Goal: Information Seeking & Learning: Find specific page/section

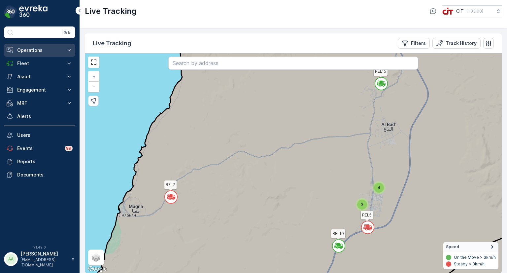
click at [37, 50] on p "Operations" at bounding box center [39, 50] width 45 height 7
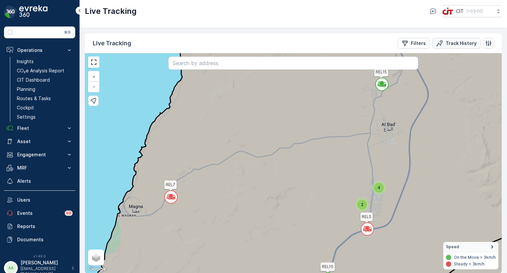
click at [450, 41] on p "Track History" at bounding box center [461, 43] width 31 height 7
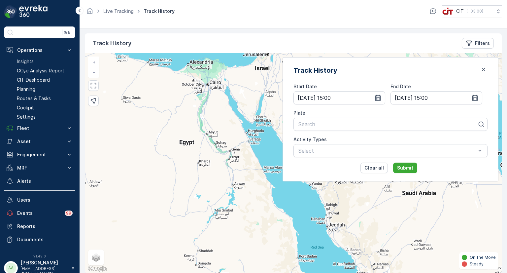
click at [381, 97] on icon "button" at bounding box center [378, 98] width 6 height 6
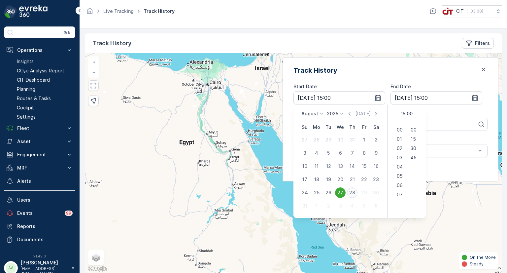
click at [358, 191] on div "28" at bounding box center [352, 192] width 11 height 11
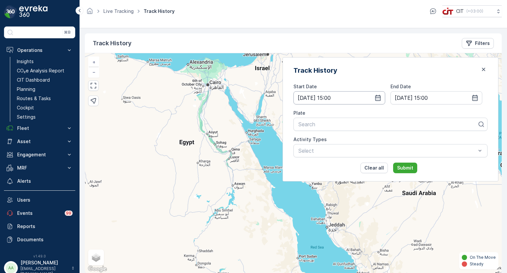
click at [361, 98] on input "[DATE] 15:00" at bounding box center [340, 97] width 92 height 13
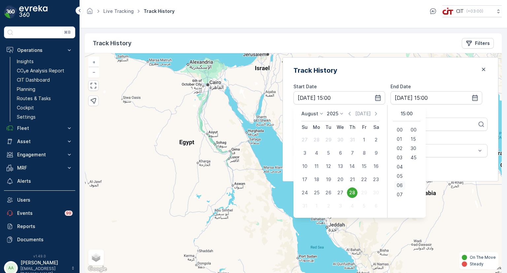
click at [403, 186] on span "06" at bounding box center [400, 185] width 6 height 7
type input "[DATE] 06:00"
click at [358, 79] on div "Track History Start Date [DATE] 06:00 End Date [DATE] 15:00 Plate Search Activi…" at bounding box center [391, 119] width 216 height 124
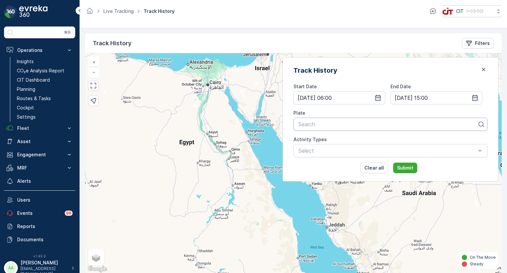
click at [348, 126] on div at bounding box center [388, 124] width 180 height 6
type input "rel 11"
click at [341, 139] on span "REL 11 (5178XSA (Babar / [PERSON_NAME]))" at bounding box center [354, 140] width 114 height 6
click at [413, 165] on p "Submit" at bounding box center [405, 167] width 16 height 7
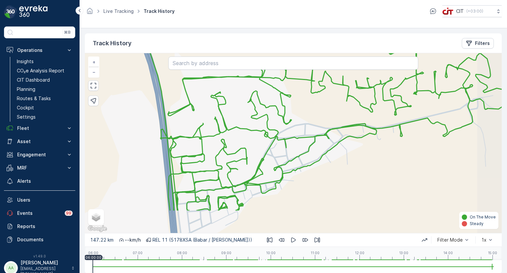
drag, startPoint x: 370, startPoint y: 204, endPoint x: 347, endPoint y: 164, distance: 46.3
click at [347, 164] on div "+ − Satellite Roadmap Terrain Hybrid Leaflet Keyboard shortcuts Map Data Map da…" at bounding box center [293, 143] width 417 height 180
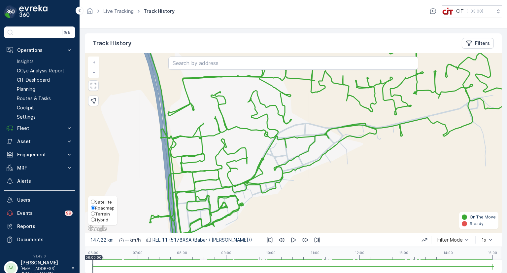
click at [100, 218] on span "Hybrid" at bounding box center [101, 219] width 13 height 5
click at [95, 218] on input "Hybrid" at bounding box center [93, 219] width 4 height 4
radio input "true"
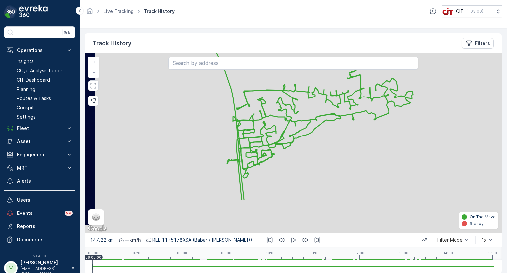
drag, startPoint x: 306, startPoint y: 199, endPoint x: 300, endPoint y: 148, distance: 51.9
click at [300, 148] on div "+ − Satellite Roadmap Terrain Hybrid Leaflet Keyboard shortcuts Map Data Map da…" at bounding box center [293, 143] width 417 height 180
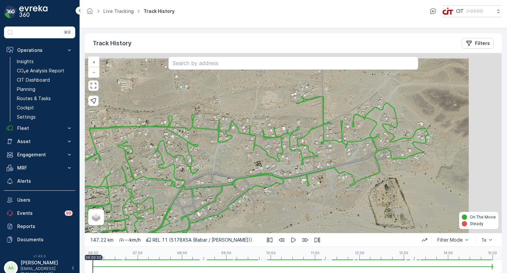
drag, startPoint x: 398, startPoint y: 110, endPoint x: 366, endPoint y: 171, distance: 69.4
click at [366, 171] on div "+ − Satellite Roadmap Terrain Hybrid Leaflet Keyboard shortcuts Map Data Map da…" at bounding box center [293, 143] width 417 height 180
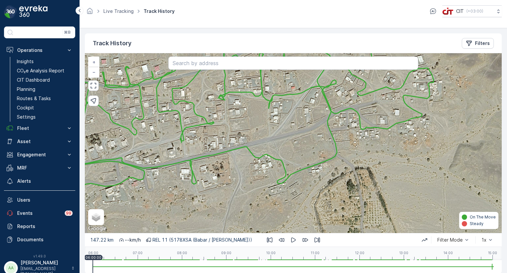
drag, startPoint x: 371, startPoint y: 185, endPoint x: 310, endPoint y: 152, distance: 69.1
click at [310, 152] on div "+ − Satellite Roadmap Terrain Hybrid Leaflet Keyboard shortcuts Map Data Map da…" at bounding box center [293, 143] width 417 height 180
click at [482, 42] on p "Filters" at bounding box center [482, 43] width 15 height 7
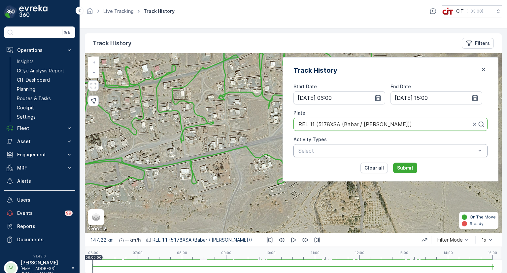
click at [366, 148] on div at bounding box center [387, 151] width 179 height 6
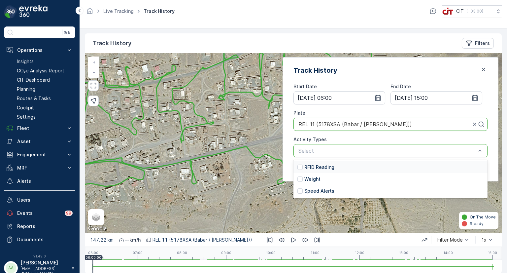
click at [334, 168] on p "RFID Reading" at bounding box center [319, 167] width 30 height 7
click at [308, 157] on div "Track History Start Date 28.08.2025 06:00 End Date 28.08.2025 15:00 Plate REL 1…" at bounding box center [391, 119] width 216 height 124
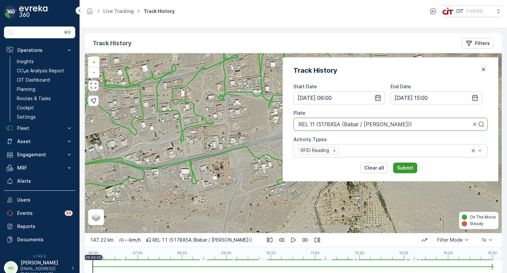
click at [413, 168] on p "Submit" at bounding box center [405, 167] width 16 height 7
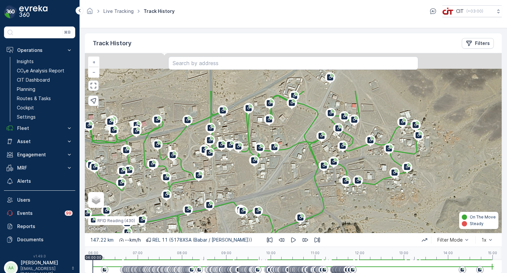
drag, startPoint x: 380, startPoint y: 152, endPoint x: 367, endPoint y: 207, distance: 56.9
click at [367, 207] on div "+ − Satellite Roadmap Terrain Hybrid Leaflet Keyboard shortcuts Map Data Map da…" at bounding box center [293, 143] width 417 height 180
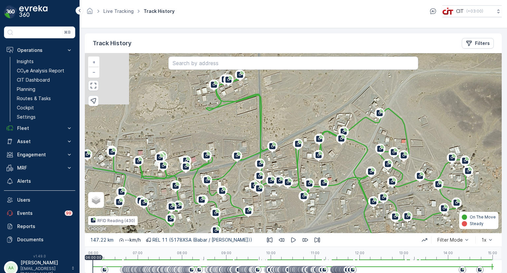
drag, startPoint x: 275, startPoint y: 171, endPoint x: 319, endPoint y: 203, distance: 54.6
click at [319, 203] on div "+ − Satellite Roadmap Terrain Hybrid Leaflet Keyboard shortcuts Map Data Map da…" at bounding box center [293, 143] width 417 height 180
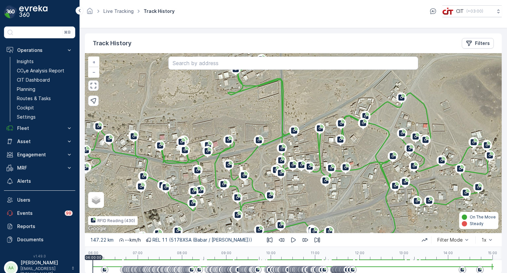
drag, startPoint x: 240, startPoint y: 130, endPoint x: 279, endPoint y: 99, distance: 49.3
click at [279, 99] on div "+ − Satellite Roadmap Terrain Hybrid Leaflet Keyboard shortcuts Map Data Map da…" at bounding box center [293, 143] width 417 height 180
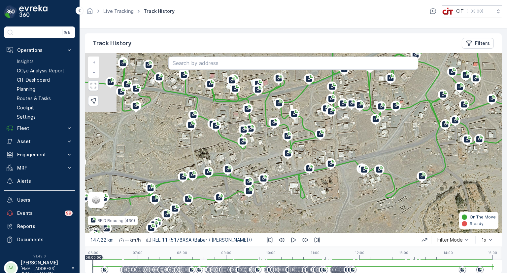
drag, startPoint x: 232, startPoint y: 207, endPoint x: 265, endPoint y: 161, distance: 56.7
click at [265, 161] on div "+ − Satellite Roadmap Terrain Hybrid Leaflet Keyboard shortcuts Map Data Map da…" at bounding box center [293, 143] width 417 height 180
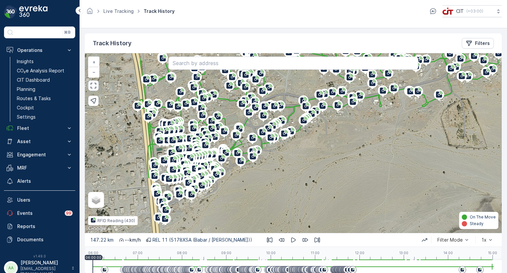
drag, startPoint x: 237, startPoint y: 207, endPoint x: 333, endPoint y: 133, distance: 121.4
click at [333, 133] on div "+ − Satellite Roadmap Terrain Hybrid Leaflet Keyboard shortcuts Map Data Map da…" at bounding box center [293, 143] width 417 height 180
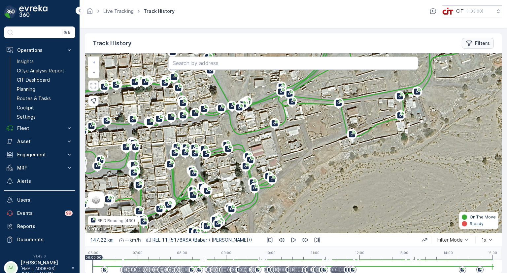
click at [471, 43] on icon "Filters" at bounding box center [469, 43] width 7 height 7
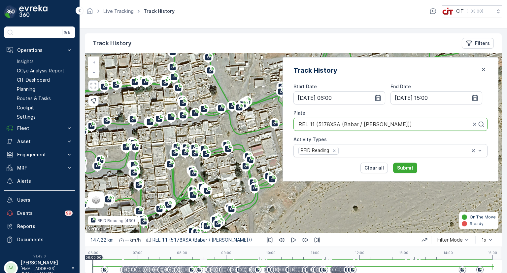
click at [422, 124] on div at bounding box center [385, 124] width 174 height 6
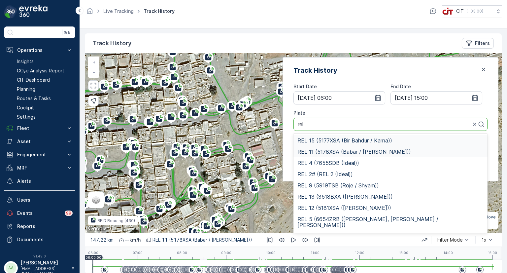
type input "rel 7"
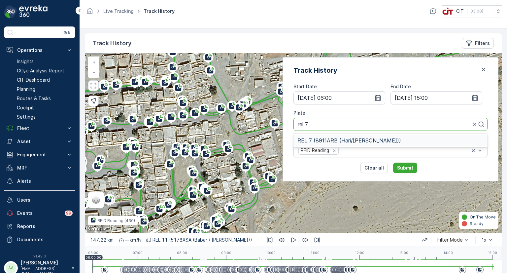
click at [355, 140] on span "REL 7 (8911ARB (Hari/Sajid))" at bounding box center [349, 140] width 104 height 6
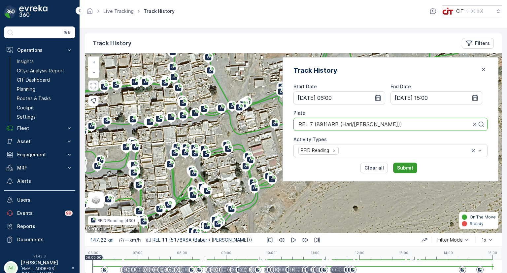
click at [413, 168] on p "Submit" at bounding box center [405, 167] width 16 height 7
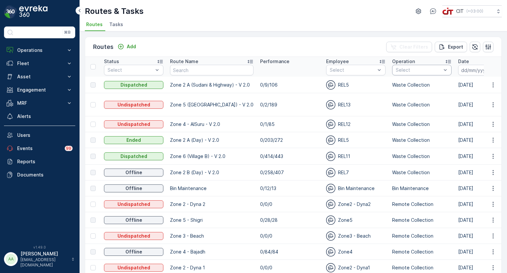
click at [403, 68] on div at bounding box center [418, 69] width 47 height 5
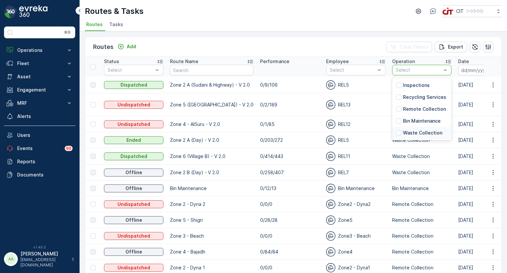
click at [412, 130] on p "Waste Collection" at bounding box center [422, 132] width 39 height 7
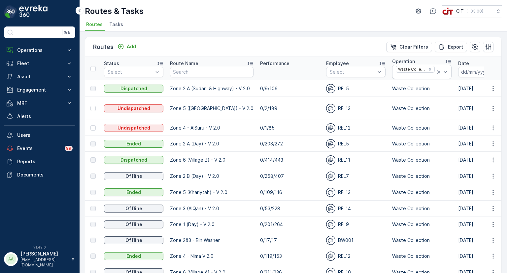
click at [461, 70] on input at bounding box center [480, 72] width 45 height 11
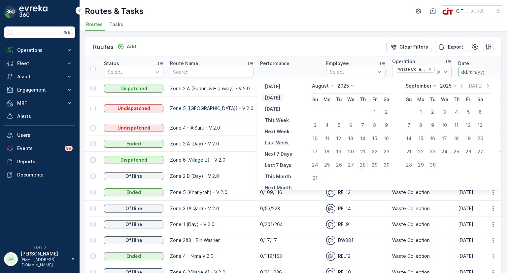
click at [278, 100] on p "[DATE]" at bounding box center [273, 97] width 16 height 7
type input "28.08.2025"
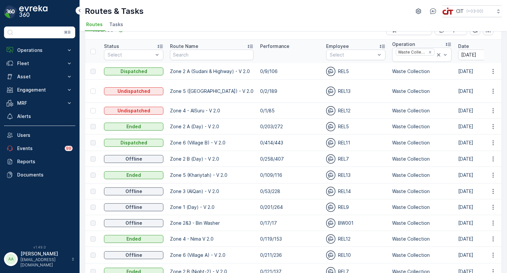
scroll to position [33, 0]
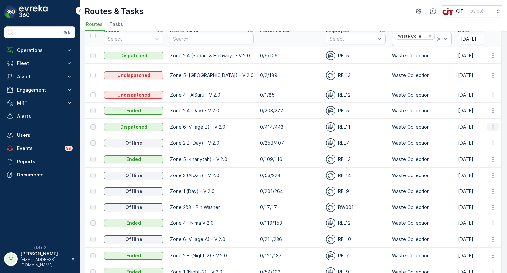
click at [493, 123] on icon "button" at bounding box center [493, 126] width 7 height 7
click at [488, 128] on span "See More Details" at bounding box center [478, 129] width 38 height 7
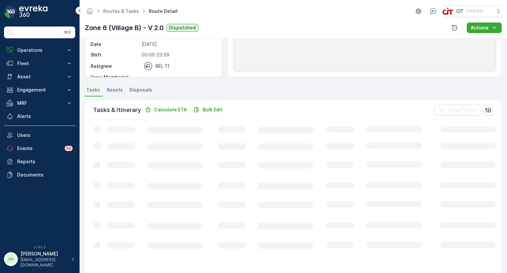
scroll to position [99, 0]
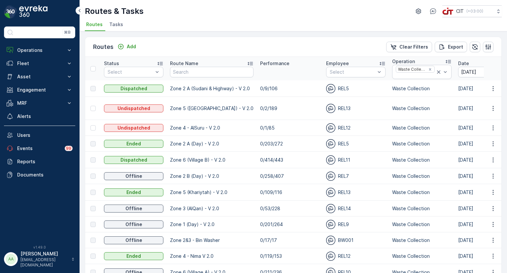
click at [115, 22] on span "Tasks" at bounding box center [116, 24] width 14 height 7
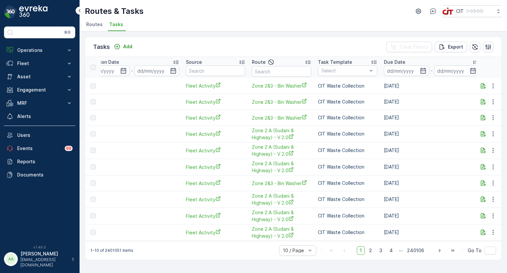
scroll to position [0, 285]
click at [398, 72] on input at bounding box center [405, 70] width 45 height 11
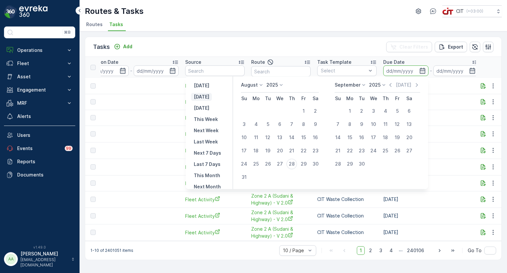
click at [207, 94] on p "[DATE]" at bounding box center [202, 96] width 16 height 7
type input "28.08.2025"
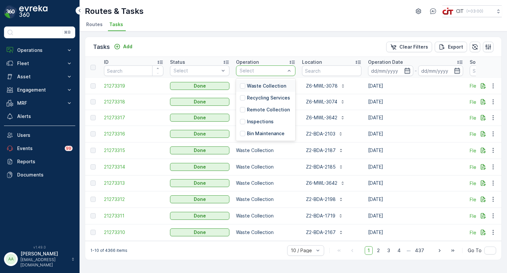
click at [254, 70] on div at bounding box center [262, 70] width 47 height 5
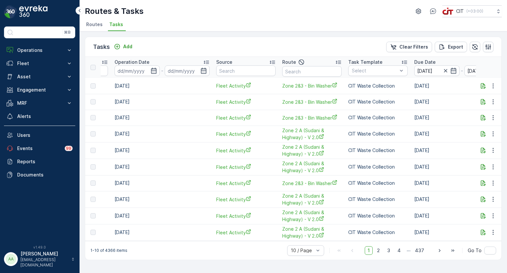
scroll to position [0, 253]
click at [372, 70] on div at bounding box center [375, 70] width 47 height 5
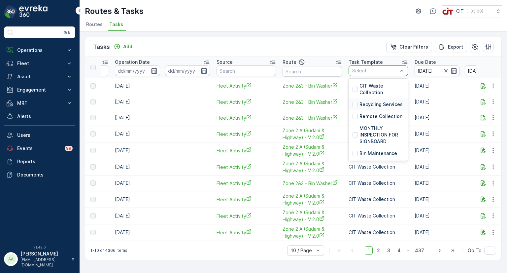
click at [181, 119] on td "28.08.2025" at bounding box center [163, 118] width 102 height 16
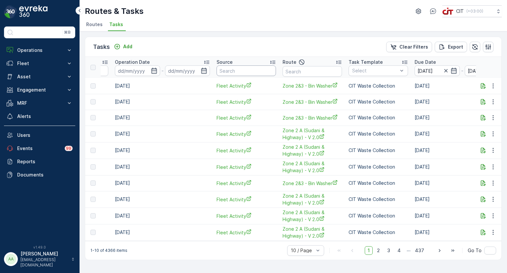
click at [248, 70] on input "text" at bounding box center [246, 70] width 59 height 11
click at [194, 103] on td "28.08.2025" at bounding box center [163, 102] width 102 height 16
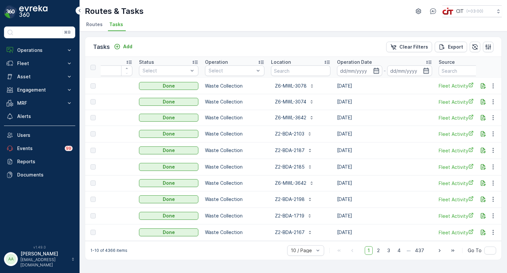
scroll to position [0, 0]
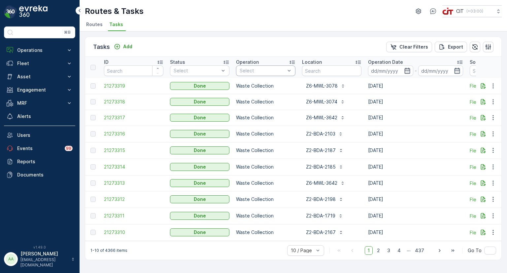
click at [254, 70] on div at bounding box center [262, 70] width 47 height 5
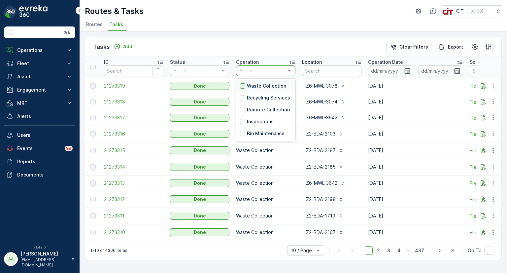
click at [243, 84] on div at bounding box center [242, 85] width 5 height 5
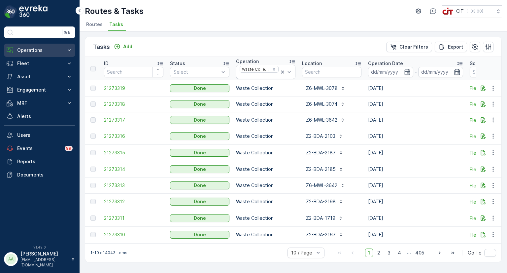
click at [37, 44] on button "Operations" at bounding box center [39, 50] width 71 height 13
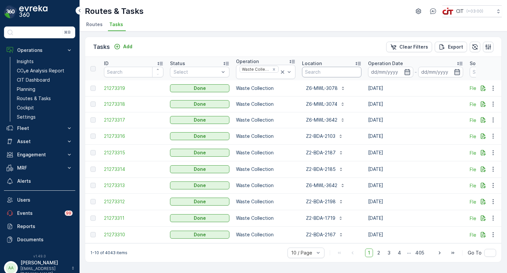
click at [320, 69] on input "text" at bounding box center [331, 72] width 59 height 11
type input "z6-"
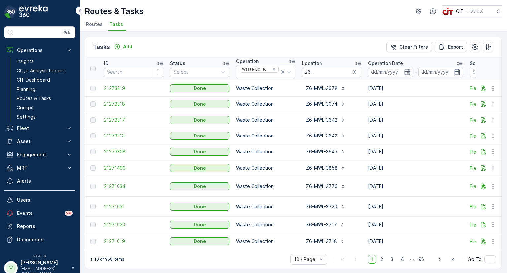
click at [96, 26] on span "Routes" at bounding box center [94, 24] width 17 height 7
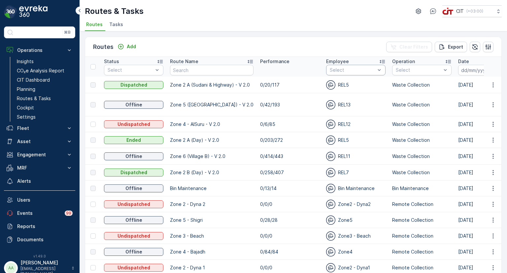
click at [352, 68] on div at bounding box center [352, 69] width 47 height 5
type input "rel"
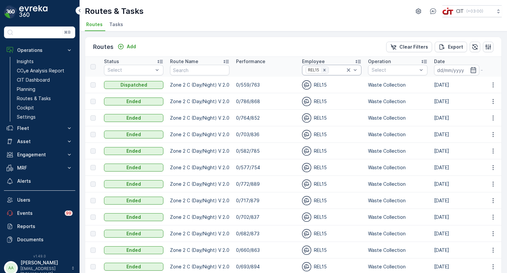
click at [323, 70] on icon "Remove REL15" at bounding box center [324, 70] width 5 height 5
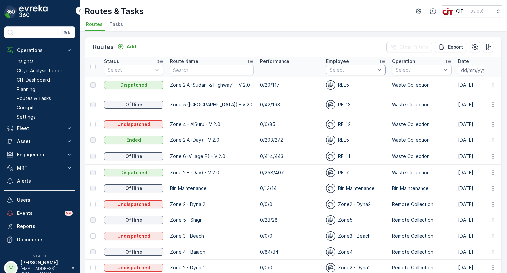
click at [340, 68] on div at bounding box center [352, 69] width 47 height 5
type input "rel"
click at [343, 110] on div "REL1" at bounding box center [355, 109] width 59 height 12
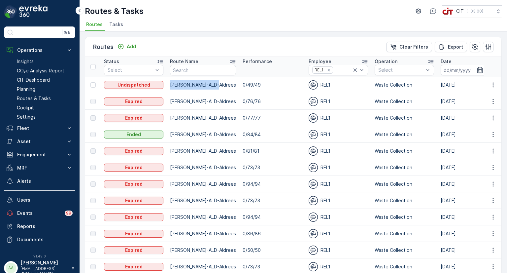
drag, startPoint x: 170, startPoint y: 86, endPoint x: 218, endPoint y: 86, distance: 48.2
click at [218, 86] on td "Sharma-ALD-Aldrees" at bounding box center [203, 85] width 73 height 17
copy td "Sharma-ALD-Aldrees"
click at [29, 140] on p "Asset" at bounding box center [39, 141] width 45 height 7
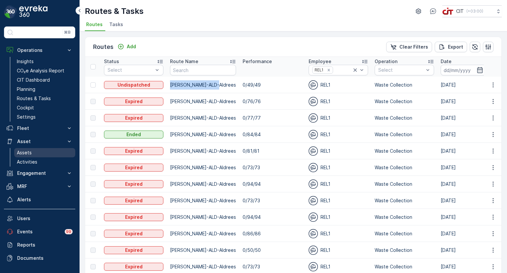
click at [29, 153] on p "Assets" at bounding box center [24, 152] width 15 height 7
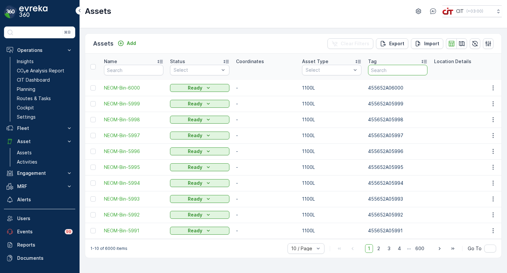
click at [390, 67] on input "text" at bounding box center [397, 70] width 59 height 11
paste input "455652A02025"
type input "455652A02025"
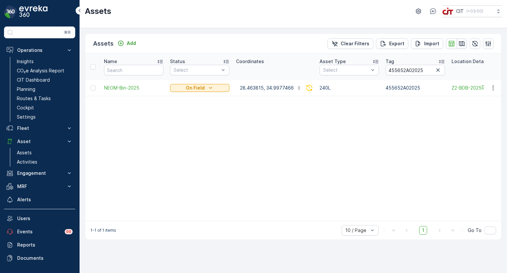
click at [463, 45] on icon "button" at bounding box center [462, 43] width 7 height 7
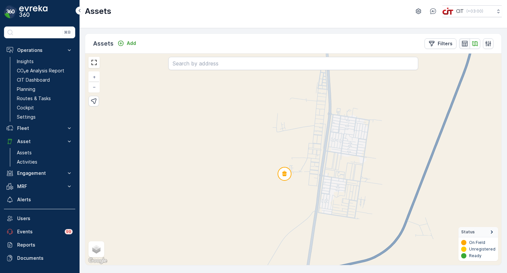
click at [464, 46] on icon "button" at bounding box center [465, 44] width 6 height 6
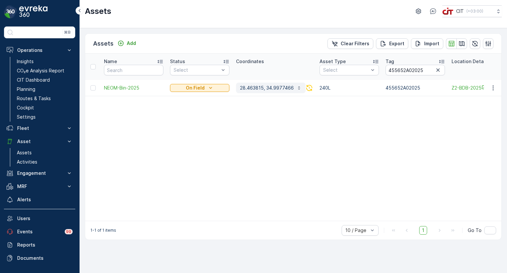
click at [268, 86] on p "28.463815, 34.9977466" at bounding box center [267, 88] width 54 height 7
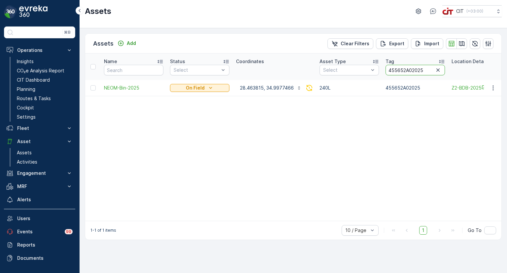
drag, startPoint x: 423, startPoint y: 70, endPoint x: 409, endPoint y: 73, distance: 13.7
click at [409, 73] on input "455652A02025" at bounding box center [415, 70] width 59 height 11
type input "455652A04995"
click at [259, 88] on p "28.4075133, 34.9926249" at bounding box center [268, 88] width 56 height 7
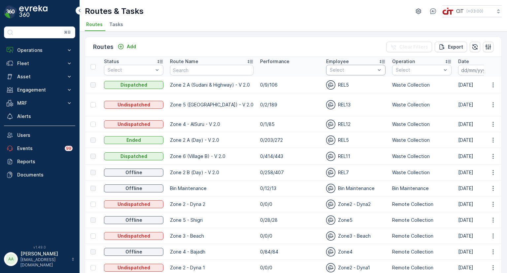
click at [349, 69] on div at bounding box center [352, 69] width 47 height 5
type input "rel11"
click at [331, 84] on div at bounding box center [332, 85] width 5 height 5
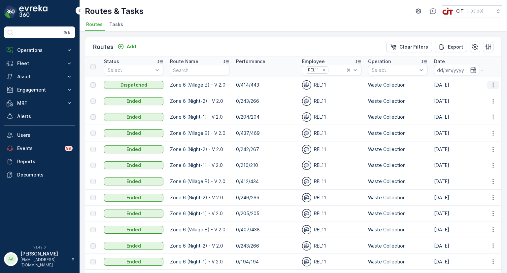
click at [492, 85] on icon "button" at bounding box center [493, 85] width 7 height 7
click at [483, 95] on span "See More Details" at bounding box center [478, 94] width 38 height 7
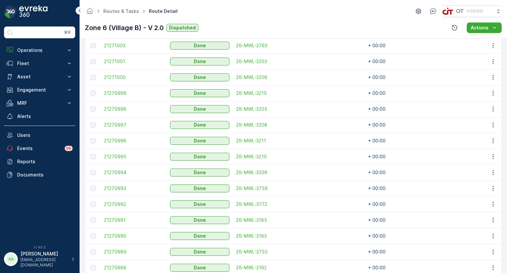
scroll to position [227, 0]
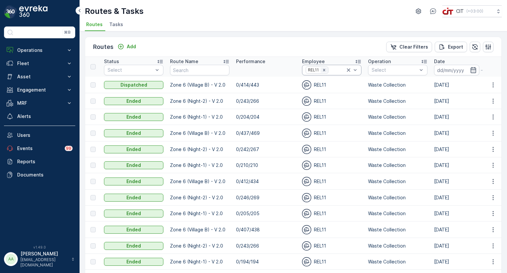
click at [322, 69] on icon "Remove REL11" at bounding box center [324, 70] width 5 height 5
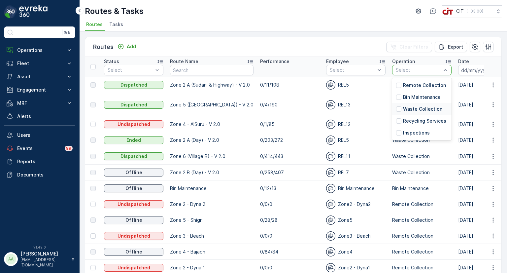
click at [408, 109] on p "Waste Collection" at bounding box center [422, 109] width 39 height 7
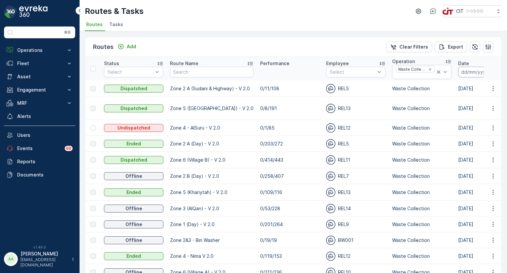
click at [461, 71] on input at bounding box center [480, 72] width 45 height 11
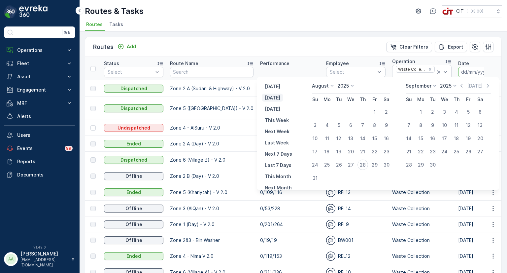
click at [276, 97] on p "[DATE]" at bounding box center [273, 97] width 16 height 7
type input "28.08.2025"
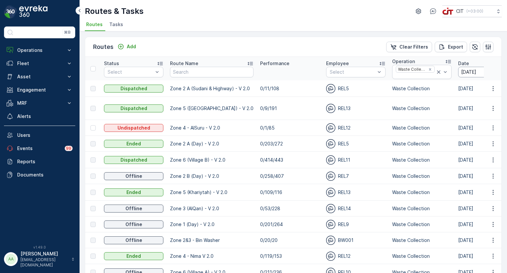
click at [461, 72] on input "28.08.2025" at bounding box center [480, 72] width 45 height 11
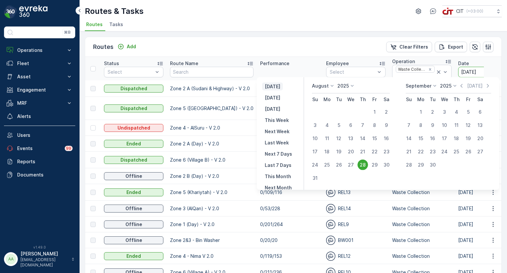
click at [280, 85] on p "Yesterday" at bounding box center [273, 86] width 16 height 7
type input "27.08.2025"
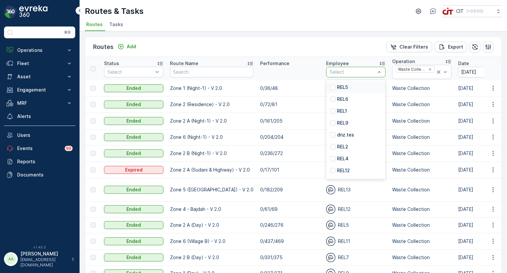
click at [334, 70] on div at bounding box center [352, 71] width 47 height 5
type input "rel7"
click at [339, 87] on p "REL7" at bounding box center [342, 87] width 11 height 7
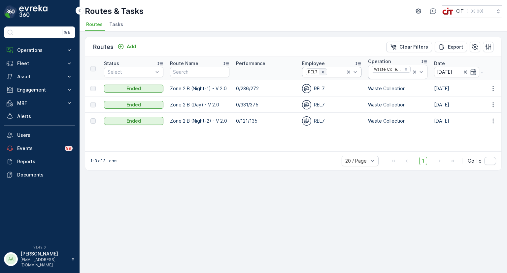
click at [322, 71] on icon "Remove REL7" at bounding box center [323, 72] width 2 height 2
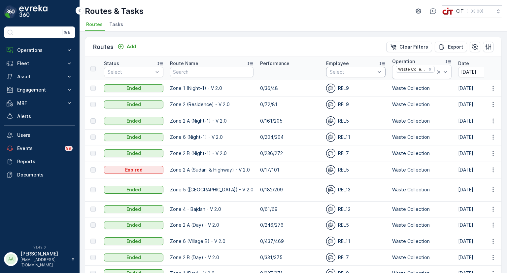
click at [326, 70] on div "Select" at bounding box center [355, 72] width 59 height 11
type input "rel11"
click at [337, 89] on p "REL11" at bounding box center [343, 87] width 12 height 7
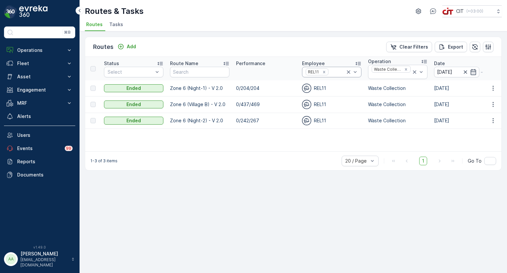
click at [348, 70] on icon at bounding box center [348, 71] width 3 height 3
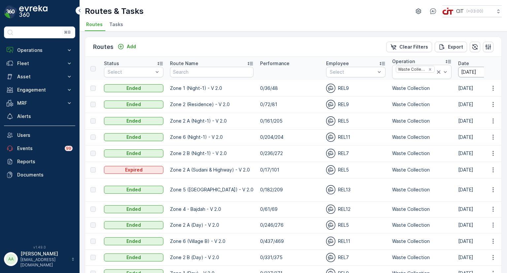
click at [463, 70] on input "27.08.2025" at bounding box center [480, 72] width 45 height 11
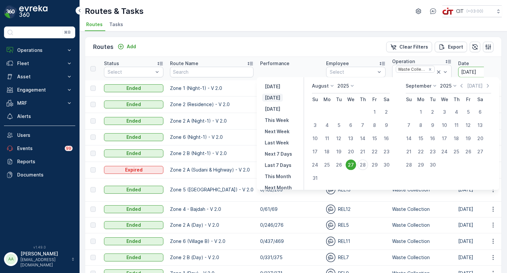
click at [275, 95] on p "[DATE]" at bounding box center [273, 97] width 16 height 7
type input "28.08.2025"
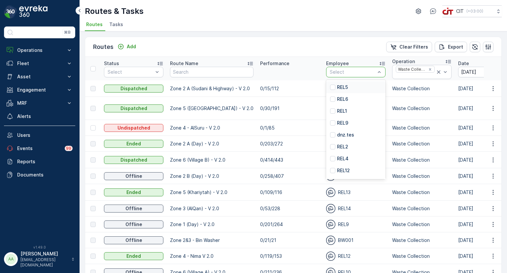
click at [347, 73] on div at bounding box center [352, 71] width 47 height 5
type input "rel9"
click at [347, 85] on div "REL9" at bounding box center [355, 87] width 59 height 12
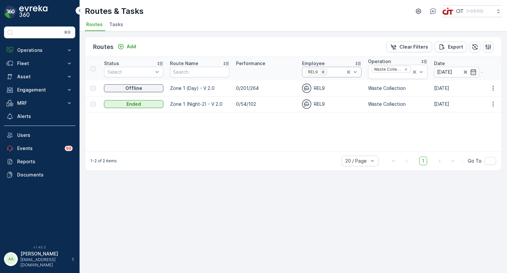
click at [324, 72] on icon "Remove REL9" at bounding box center [323, 72] width 5 height 5
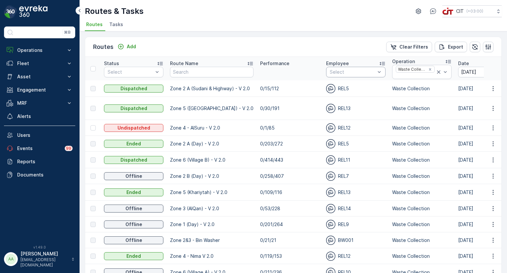
click at [351, 72] on div at bounding box center [352, 71] width 47 height 5
click at [342, 87] on p "REL5" at bounding box center [342, 87] width 11 height 7
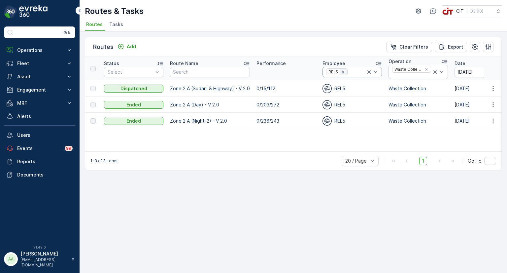
click at [346, 70] on div "Remove REL5" at bounding box center [343, 71] width 7 height 5
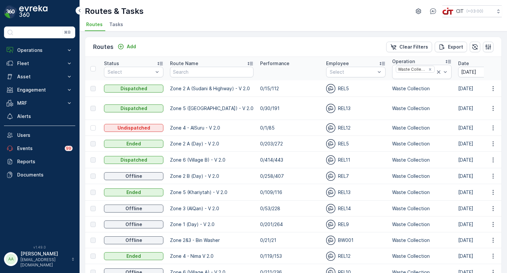
click at [346, 70] on div at bounding box center [352, 71] width 47 height 5
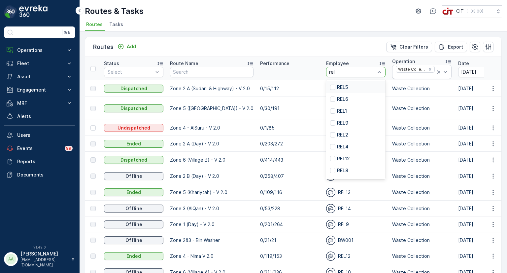
type input "rel7"
click at [342, 87] on p "REL7" at bounding box center [342, 87] width 11 height 7
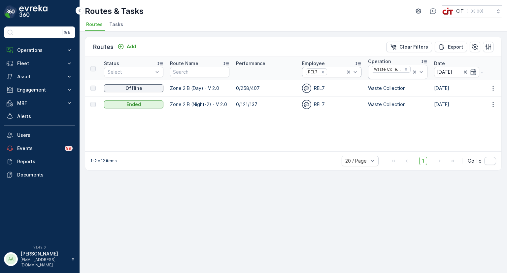
click at [347, 72] on icon at bounding box center [348, 71] width 3 height 3
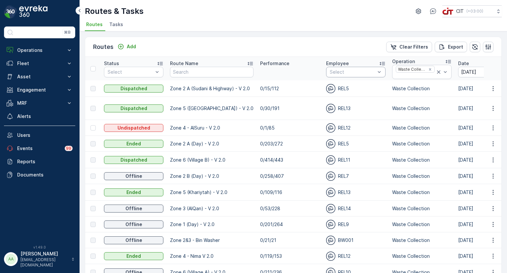
click at [347, 72] on div at bounding box center [352, 71] width 47 height 5
type input "rel15"
click at [339, 84] on p "REL15" at bounding box center [343, 87] width 13 height 7
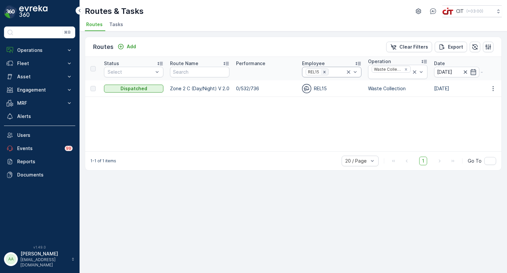
click at [325, 73] on icon "Remove REL15" at bounding box center [324, 72] width 5 height 5
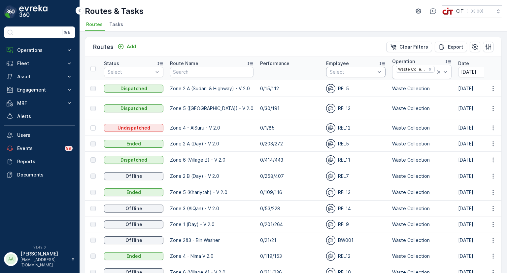
click at [335, 73] on div at bounding box center [352, 71] width 47 height 5
type input "rel13"
click at [344, 86] on p "REL13" at bounding box center [343, 87] width 13 height 7
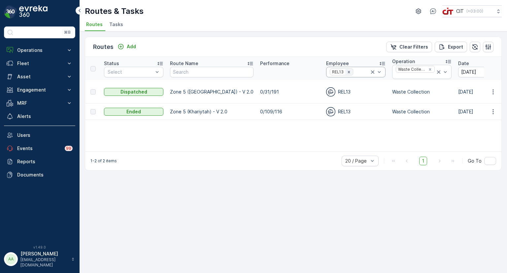
click at [347, 71] on icon "Remove REL13" at bounding box center [349, 72] width 5 height 5
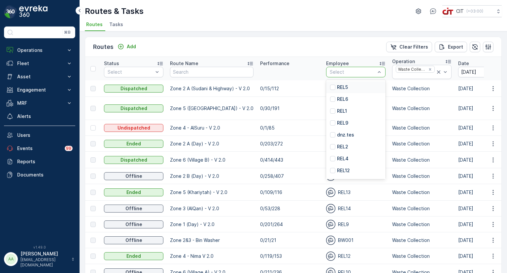
click at [330, 71] on div at bounding box center [352, 71] width 47 height 5
type input "rel14"
click at [347, 84] on div "REL14" at bounding box center [355, 87] width 59 height 12
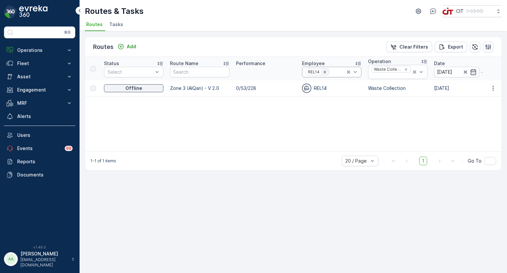
click at [325, 71] on icon "Remove REL14" at bounding box center [325, 72] width 2 height 2
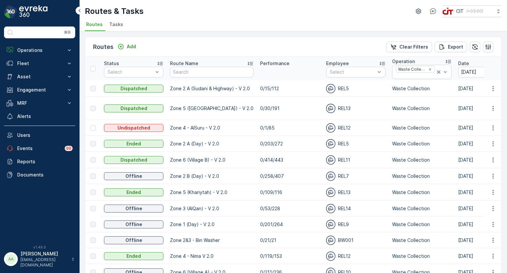
click at [329, 70] on div at bounding box center [352, 71] width 47 height 5
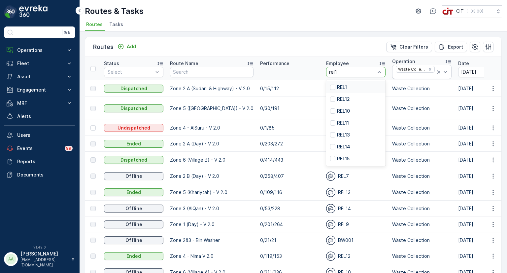
type input "rel12"
click at [338, 87] on p "REL12" at bounding box center [343, 87] width 13 height 7
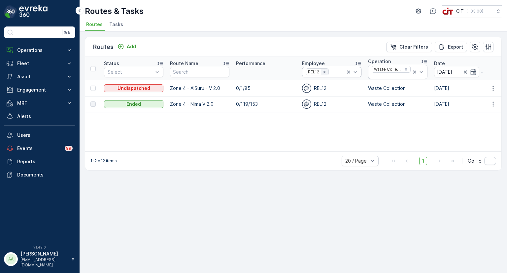
click at [324, 70] on icon "Remove REL12" at bounding box center [324, 72] width 5 height 5
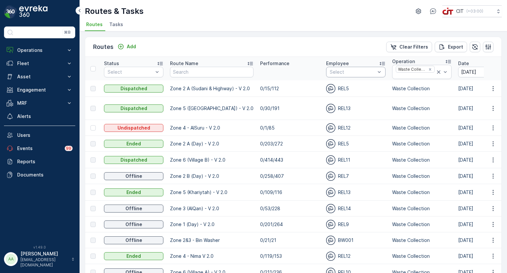
click at [334, 70] on div at bounding box center [352, 71] width 47 height 5
type input "rel10"
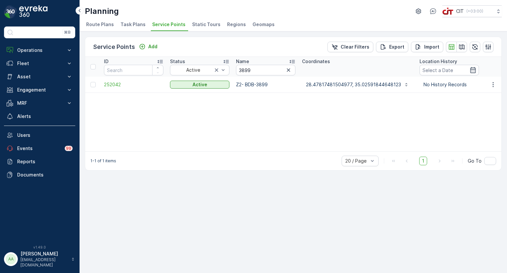
click at [197, 25] on span "Static Tours" at bounding box center [206, 24] width 28 height 7
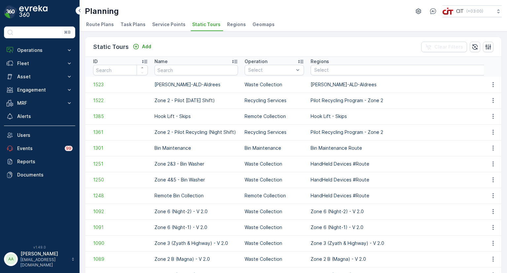
drag, startPoint x: 172, startPoint y: 23, endPoint x: 184, endPoint y: 34, distance: 17.1
click at [172, 23] on span "Service Points" at bounding box center [168, 24] width 33 height 7
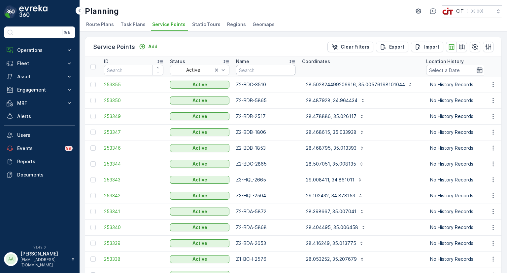
click at [254, 70] on input "text" at bounding box center [265, 70] width 59 height 11
type input "z6-"
click at [460, 48] on icon "button" at bounding box center [462, 47] width 7 height 7
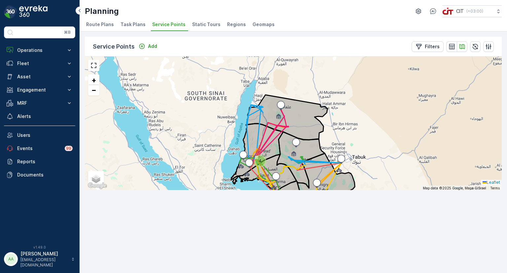
click at [290, 211] on div "726" at bounding box center [292, 213] width 16 height 16
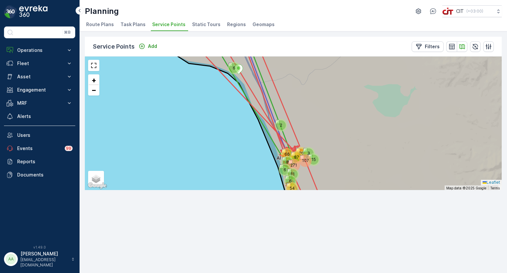
click at [301, 156] on div "107" at bounding box center [302, 157] width 4 height 4
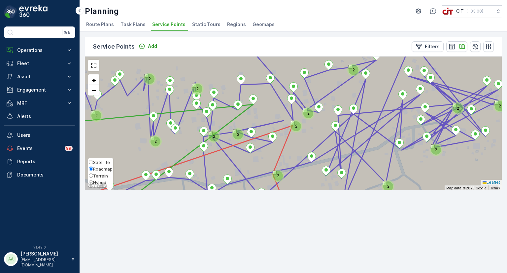
click at [101, 185] on span "Hybrid" at bounding box center [99, 182] width 13 height 5
click at [93, 184] on input "Hybrid" at bounding box center [91, 182] width 4 height 4
radio input "true"
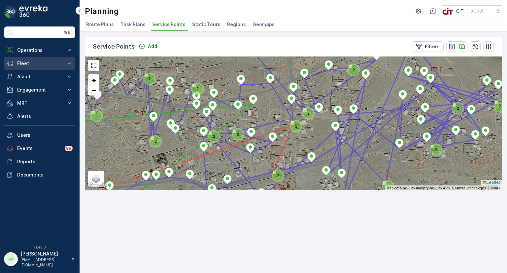
click at [24, 64] on p "Fleet" at bounding box center [39, 63] width 45 height 7
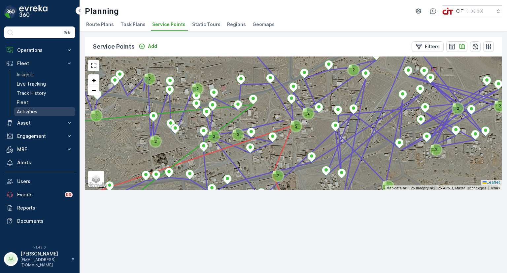
click at [33, 112] on p "Activities" at bounding box center [27, 111] width 20 height 7
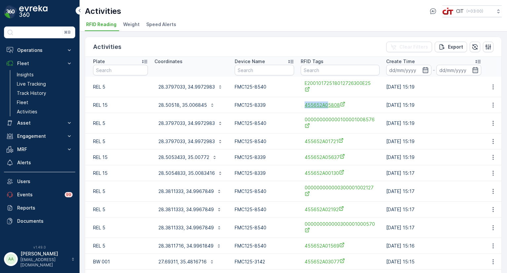
drag, startPoint x: 297, startPoint y: 106, endPoint x: 327, endPoint y: 107, distance: 29.4
click at [327, 107] on td "455652A05808" at bounding box center [340, 105] width 86 height 16
copy span "455652A0"
click at [320, 68] on input "text" at bounding box center [340, 70] width 79 height 11
paste input "455652A0"
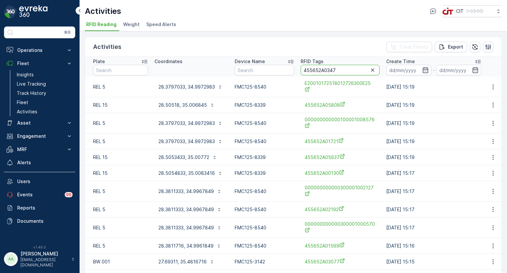
type input "455652A03473"
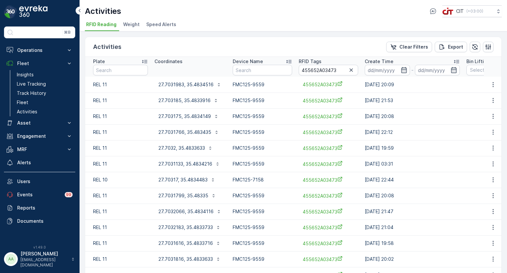
drag, startPoint x: 351, startPoint y: 71, endPoint x: 358, endPoint y: 79, distance: 10.1
click at [351, 71] on icon "button" at bounding box center [351, 70] width 7 height 7
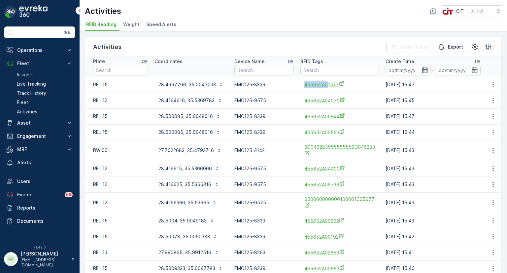
drag, startPoint x: 298, startPoint y: 83, endPoint x: 326, endPoint y: 86, distance: 27.9
click at [326, 86] on td "455652A01577" at bounding box center [339, 85] width 85 height 16
copy span "455652A0"
click at [322, 69] on input "text" at bounding box center [339, 70] width 79 height 11
paste input "455652A0"
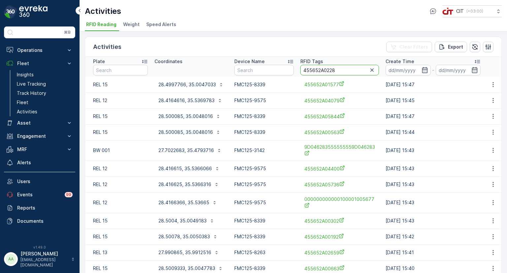
type input "455652A02286"
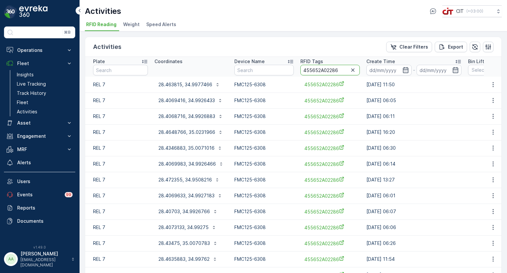
drag, startPoint x: 338, startPoint y: 70, endPoint x: 326, endPoint y: 73, distance: 12.7
click at [326, 73] on input "455652A02286" at bounding box center [329, 70] width 59 height 11
type input "455652A00892"
click at [189, 86] on p "28.463815, 34.9977466" at bounding box center [185, 84] width 54 height 7
drag, startPoint x: 341, startPoint y: 71, endPoint x: 327, endPoint y: 73, distance: 14.4
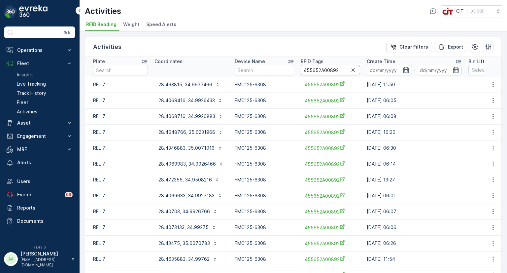
click at [327, 73] on input "455652A00892" at bounding box center [330, 70] width 59 height 11
type input "455652A02025"
click at [171, 83] on p "28.463815, 34.9977466" at bounding box center [185, 84] width 54 height 7
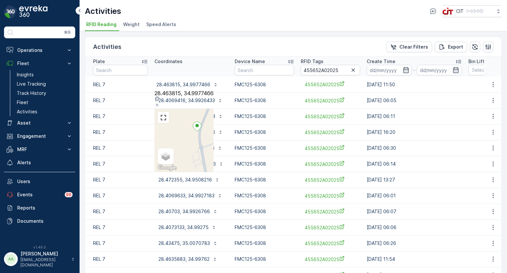
drag, startPoint x: 239, startPoint y: 144, endPoint x: 213, endPoint y: 131, distance: 29.1
click at [213, 131] on div "Satellite Roadmap Terrain Hybrid Leaflet Keyboard shortcuts Map Data Map data ©…" at bounding box center [184, 140] width 59 height 63
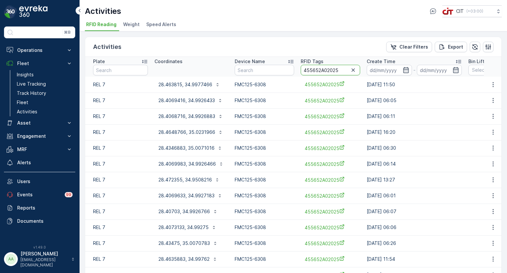
drag, startPoint x: 338, startPoint y: 70, endPoint x: 297, endPoint y: 70, distance: 41.6
click at [297, 70] on th "RFID Tags 455652A02025" at bounding box center [330, 67] width 66 height 20
click at [340, 71] on input "455652A02025" at bounding box center [330, 70] width 59 height 11
drag, startPoint x: 340, startPoint y: 69, endPoint x: 326, endPoint y: 73, distance: 14.4
click at [326, 73] on input "455652A02025" at bounding box center [330, 70] width 59 height 11
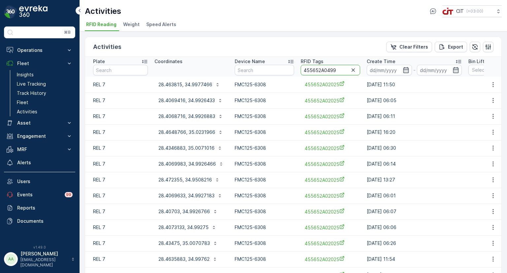
type input "455652A04995"
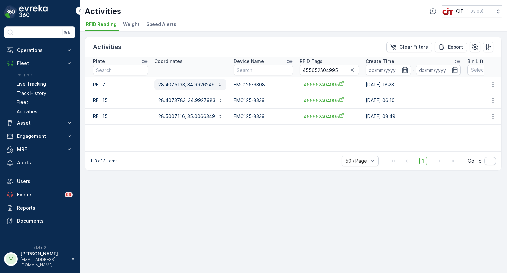
click at [194, 86] on p "28.4075133, 34.9926249" at bounding box center [186, 84] width 56 height 7
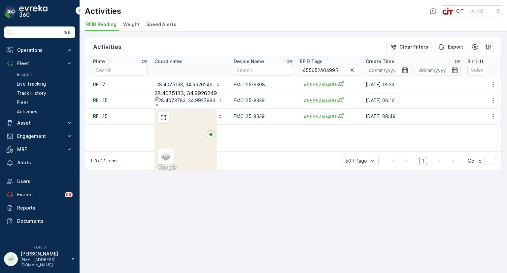
click at [263, 202] on div "Activities Clear Filters Export Plate Coordinates Device Name RFID Tags 455652A…" at bounding box center [294, 151] width 428 height 241
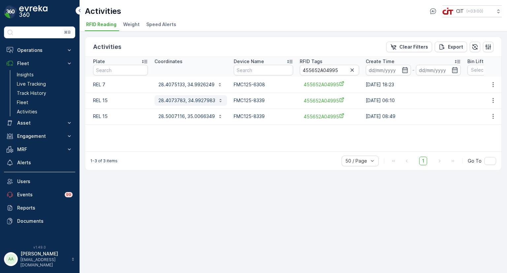
click at [187, 97] on p "28.4073783, 34.9927983" at bounding box center [186, 100] width 57 height 7
click at [314, 198] on div "Activities Clear Filters Export Plate Coordinates Device Name RFID Tags 455652A…" at bounding box center [294, 151] width 428 height 241
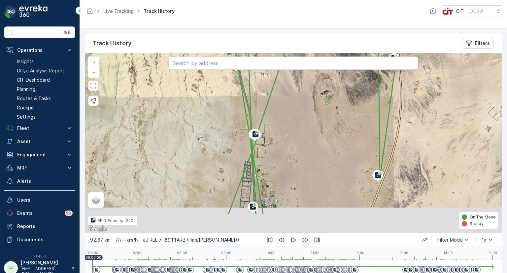
drag, startPoint x: 329, startPoint y: 188, endPoint x: 336, endPoint y: 157, distance: 31.7
click at [336, 157] on div "+ − Satellite Roadmap Terrain Hybrid Leaflet Keyboard shortcuts Map Data Map da…" at bounding box center [293, 143] width 417 height 180
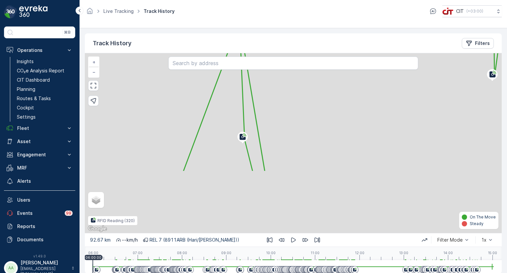
drag, startPoint x: 268, startPoint y: 204, endPoint x: 275, endPoint y: 123, distance: 80.5
click at [275, 123] on div "+ − Satellite Roadmap Terrain Hybrid Leaflet Keyboard shortcuts Map Data Map da…" at bounding box center [293, 143] width 417 height 180
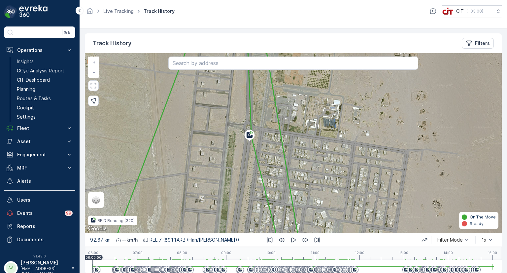
click at [250, 137] on icon at bounding box center [250, 135] width 6 height 6
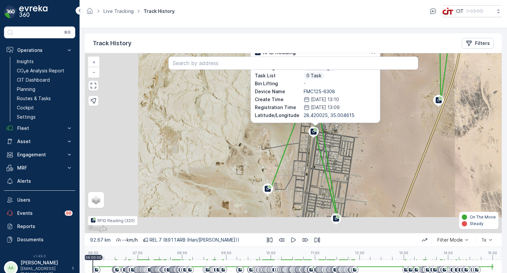
drag, startPoint x: 346, startPoint y: 172, endPoint x: 307, endPoint y: 119, distance: 65.4
click at [307, 119] on div "RFID Reading RFID Tags 1 RFID Tags Task List 0 Task Bin Lifting - Device Name F…" at bounding box center [293, 143] width 417 height 180
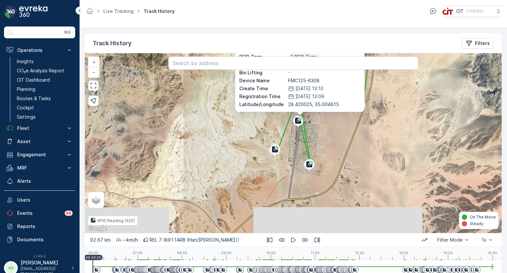
click at [379, 149] on div "RFID Reading RFID Tags 1 RFID Tags Task List 0 Task Bin Lifting - Device Name F…" at bounding box center [293, 143] width 417 height 180
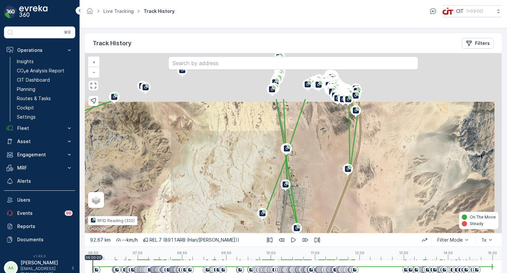
drag, startPoint x: 372, startPoint y: 127, endPoint x: 355, endPoint y: 212, distance: 86.9
click at [356, 212] on div "+ − Satellite Roadmap Terrain Hybrid Leaflet Keyboard shortcuts Map Data Map da…" at bounding box center [293, 143] width 417 height 180
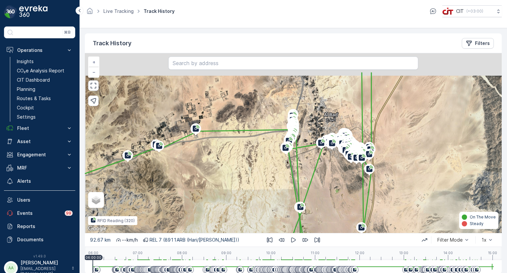
drag, startPoint x: 299, startPoint y: 128, endPoint x: 317, endPoint y: 165, distance: 41.1
click at [317, 165] on div "+ − Satellite Roadmap Terrain Hybrid Leaflet Keyboard shortcuts Map Data Map da…" at bounding box center [293, 143] width 417 height 180
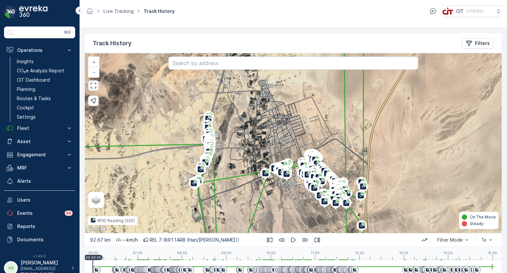
click at [471, 42] on icon "Filters" at bounding box center [469, 43] width 7 height 7
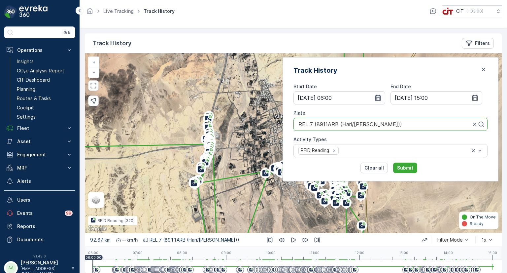
click at [381, 97] on icon "button" at bounding box center [378, 97] width 7 height 7
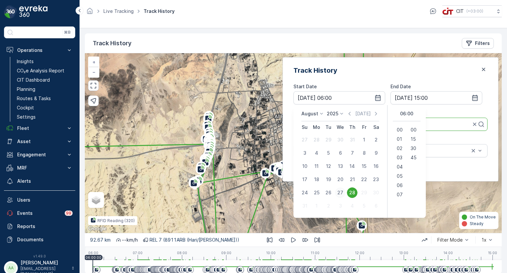
click at [346, 191] on div "27" at bounding box center [340, 192] width 11 height 11
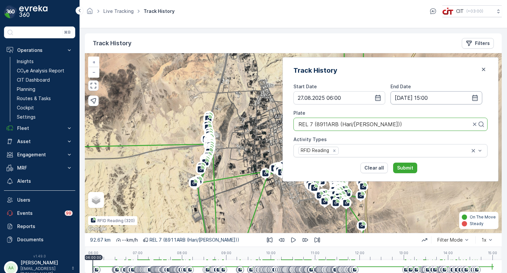
click at [438, 98] on input "28.08.2025 15:00" at bounding box center [437, 97] width 92 height 13
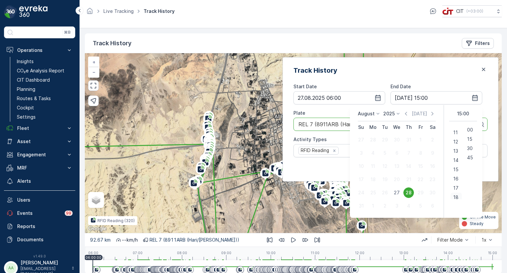
scroll to position [102, 0]
click at [453, 190] on div "18" at bounding box center [456, 194] width 11 height 9
click at [428, 75] on div "Track History" at bounding box center [391, 70] width 194 height 10
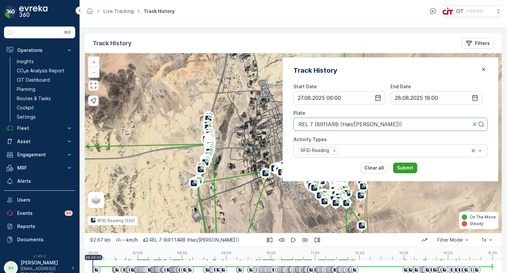
click at [411, 166] on p "Submit" at bounding box center [405, 167] width 16 height 7
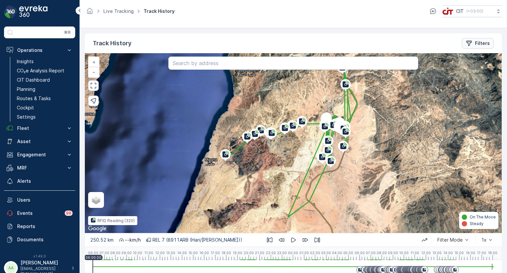
click at [464, 47] on button "Filters" at bounding box center [478, 43] width 32 height 11
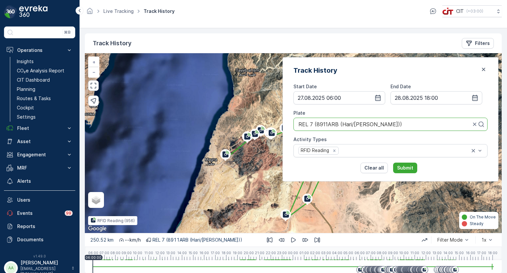
click at [473, 44] on div "Filters" at bounding box center [478, 43] width 24 height 7
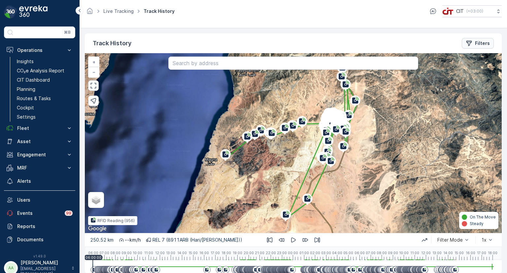
click at [471, 41] on icon "Filters" at bounding box center [469, 43] width 7 height 7
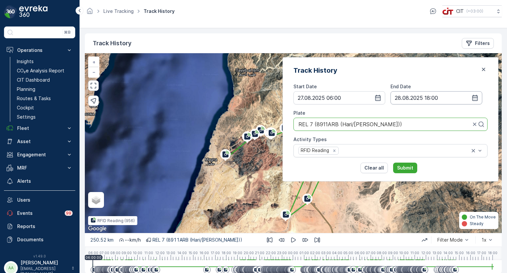
click at [415, 98] on input "28.08.2025 15:00" at bounding box center [437, 97] width 92 height 13
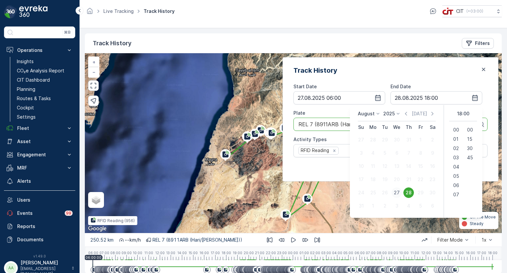
click at [393, 192] on div "27" at bounding box center [397, 192] width 11 height 11
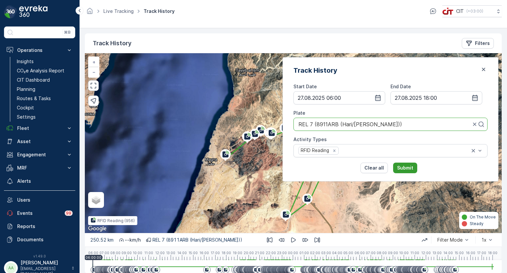
click at [413, 168] on p "Submit" at bounding box center [405, 167] width 16 height 7
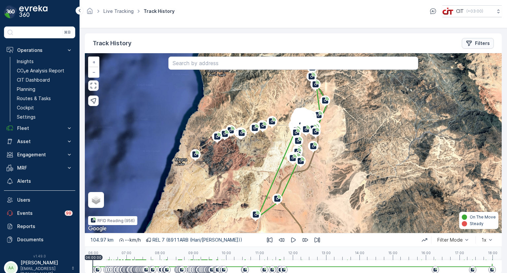
click at [477, 44] on p "Filters" at bounding box center [482, 43] width 15 height 7
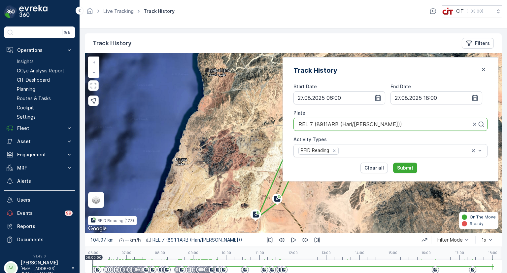
click at [296, 32] on div "Track History Filters + − Satellite Roadmap Terrain Hybrid Leaflet Keyboard sho…" at bounding box center [294, 150] width 428 height 245
click at [481, 70] on icon "button" at bounding box center [483, 69] width 7 height 7
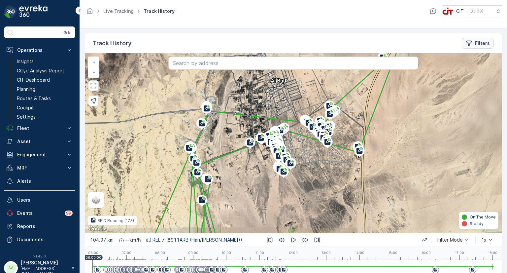
click at [479, 44] on p "Filters" at bounding box center [482, 43] width 15 height 7
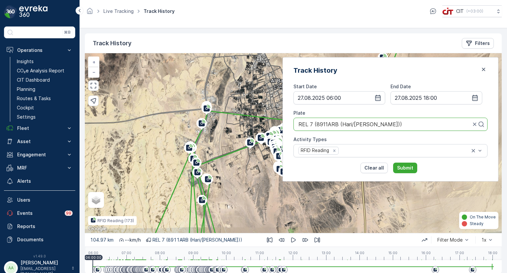
click at [403, 122] on div at bounding box center [385, 124] width 174 height 6
type input "rel 11"
click at [333, 139] on span "REL 11 (5178XSA (Babar / Abdul Qavi))" at bounding box center [354, 140] width 114 height 6
click at [413, 169] on p "Submit" at bounding box center [405, 167] width 16 height 7
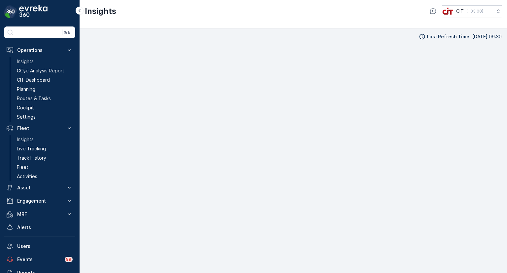
scroll to position [5, 0]
click at [32, 90] on p "Planning" at bounding box center [26, 89] width 18 height 7
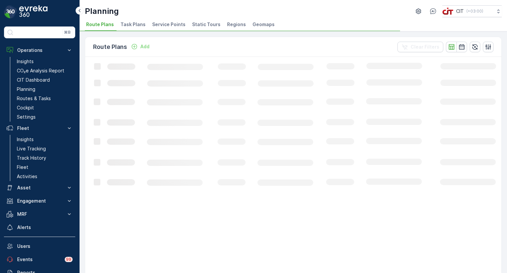
click at [166, 24] on span "Service Points" at bounding box center [168, 24] width 33 height 7
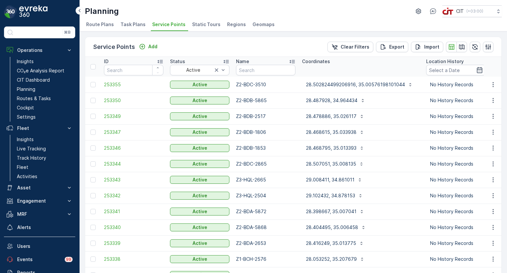
click at [259, 70] on input "text" at bounding box center [265, 70] width 59 height 11
type input "z2-n"
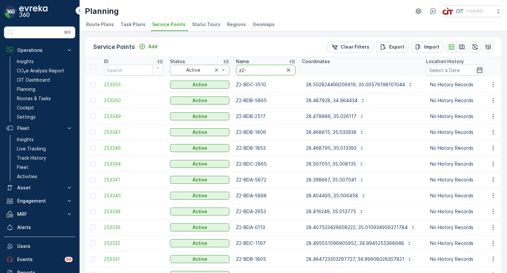
drag, startPoint x: 254, startPoint y: 69, endPoint x: 218, endPoint y: 70, distance: 36.7
paste input "Z1-BCH"
type input "Z1-BCH"
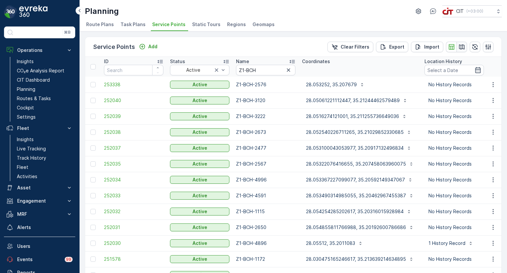
click at [460, 47] on icon "button" at bounding box center [462, 47] width 7 height 7
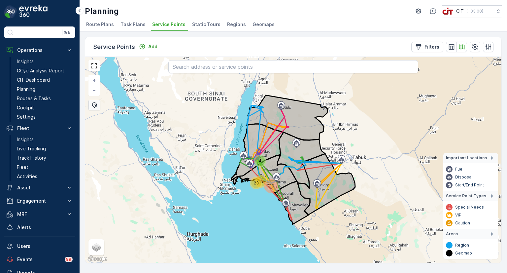
click at [270, 183] on div "119" at bounding box center [270, 185] width 11 height 11
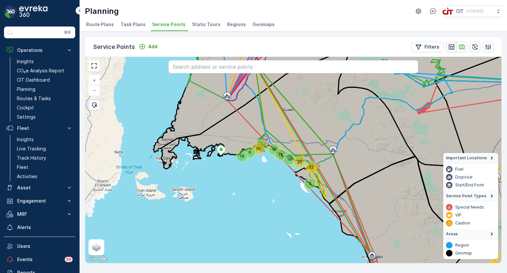
click at [451, 47] on icon "button" at bounding box center [451, 47] width 7 height 7
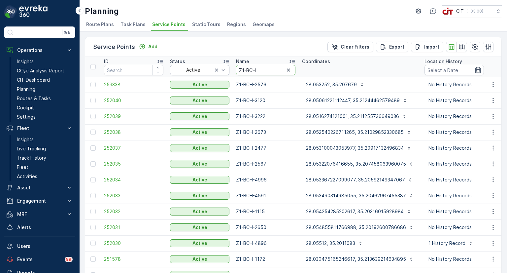
drag, startPoint x: 263, startPoint y: 67, endPoint x: 221, endPoint y: 67, distance: 42.9
paste input "GYL"
type input "Z1-GYL"
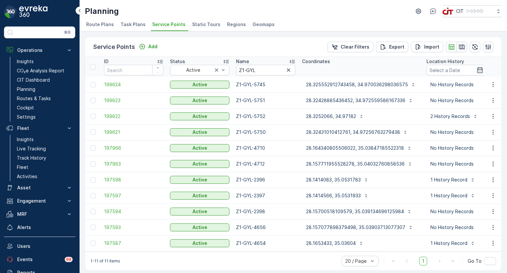
click at [461, 46] on icon "button" at bounding box center [462, 47] width 7 height 7
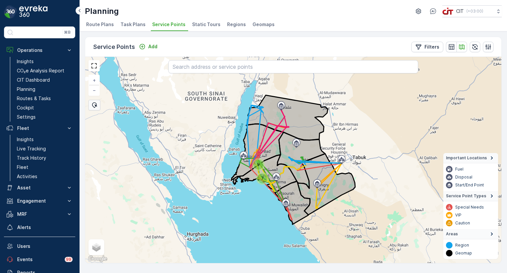
click at [264, 176] on div "7" at bounding box center [263, 178] width 10 height 10
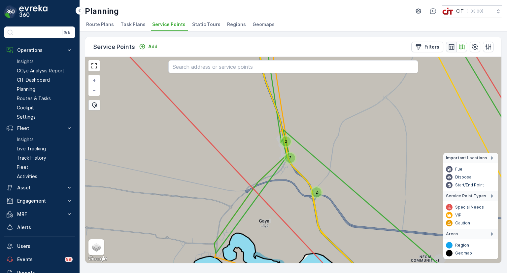
click at [451, 47] on icon "button" at bounding box center [451, 47] width 7 height 7
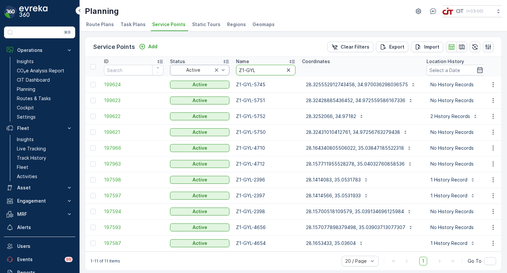
drag, startPoint x: 261, startPoint y: 70, endPoint x: 215, endPoint y: 69, distance: 45.9
paste input "KHU"
type input "Z1-KHU"
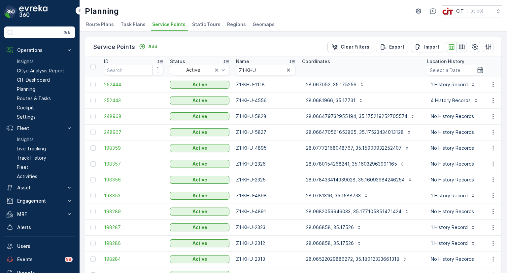
click at [459, 48] on icon "button" at bounding box center [462, 47] width 7 height 7
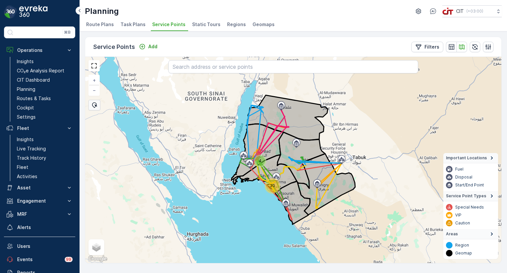
click at [274, 185] on div "30" at bounding box center [272, 185] width 13 height 13
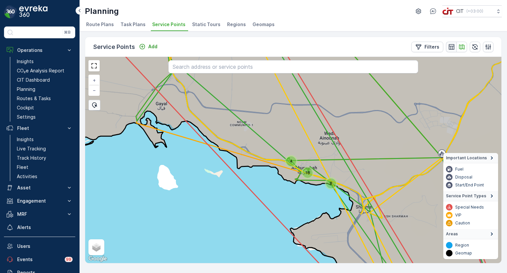
click at [452, 49] on icon "button" at bounding box center [452, 47] width 6 height 6
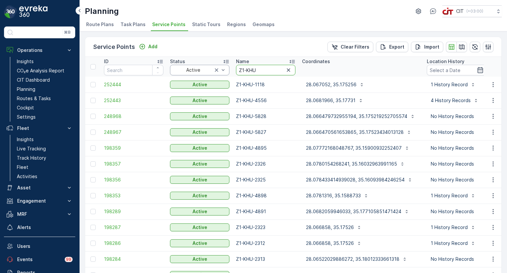
drag, startPoint x: 259, startPoint y: 67, endPoint x: 214, endPoint y: 68, distance: 45.2
paste input "SHA"
type input "Z1-SHA"
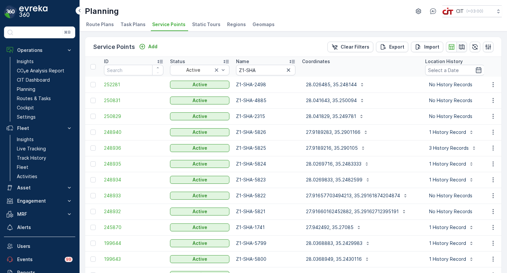
click at [460, 45] on icon "button" at bounding box center [462, 46] width 6 height 5
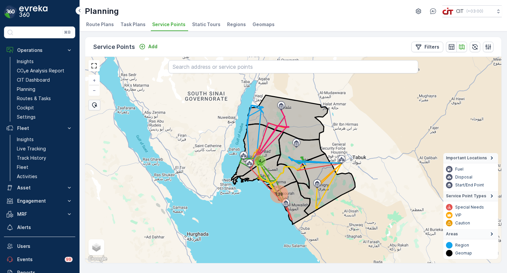
click at [279, 194] on div "138" at bounding box center [279, 194] width 16 height 16
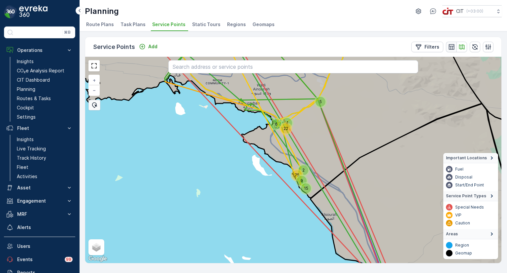
click at [453, 47] on icon "button" at bounding box center [451, 47] width 7 height 7
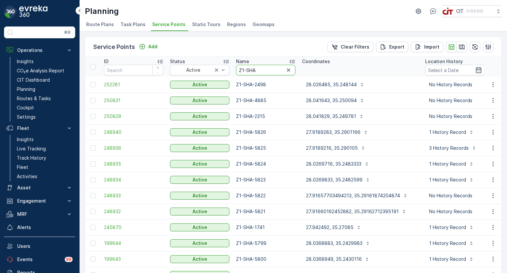
drag, startPoint x: 260, startPoint y: 68, endPoint x: 236, endPoint y: 67, distance: 23.8
click at [236, 67] on input "Z1-SHA" at bounding box center [265, 70] width 59 height 11
paste input "2-BD"
type input "Z2-BDA"
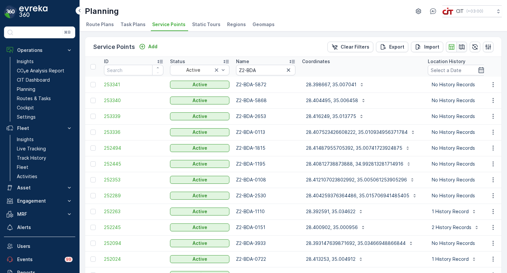
click at [461, 46] on icon "button" at bounding box center [462, 46] width 6 height 5
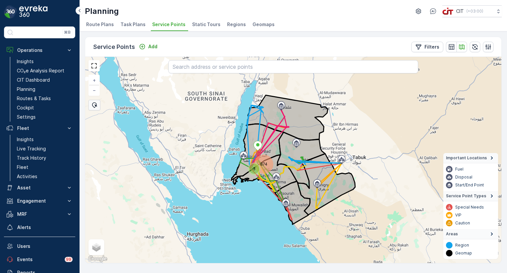
click at [265, 159] on div "874" at bounding box center [264, 164] width 17 height 17
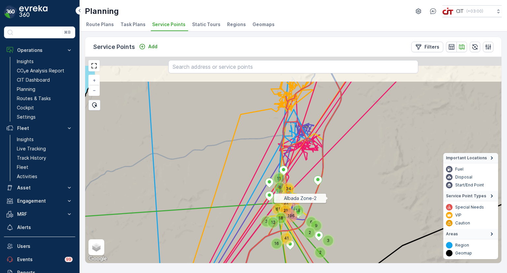
drag, startPoint x: 334, startPoint y: 152, endPoint x: 328, endPoint y: 197, distance: 45.6
click at [328, 197] on icon at bounding box center [288, 205] width 502 height 249
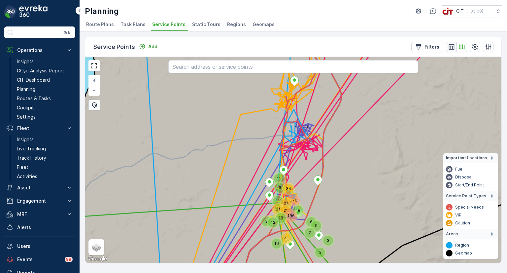
click at [452, 50] on button "button" at bounding box center [451, 47] width 11 height 11
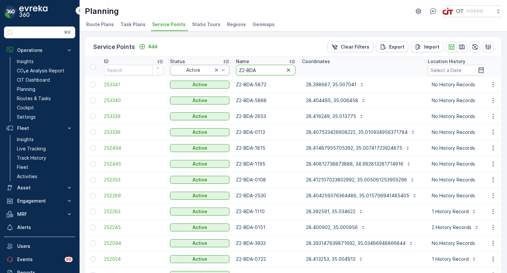
drag, startPoint x: 259, startPoint y: 71, endPoint x: 224, endPoint y: 69, distance: 35.1
paste input "B"
type input "Z2-BDB"
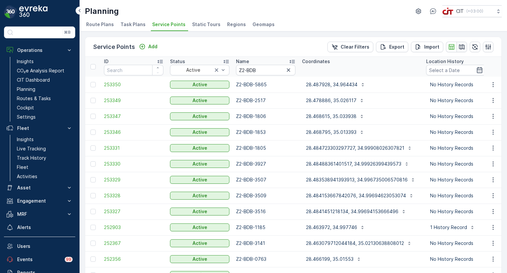
click at [461, 47] on icon "button" at bounding box center [462, 47] width 7 height 7
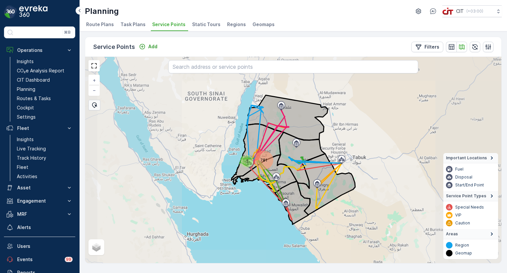
click at [264, 157] on div "781" at bounding box center [264, 160] width 16 height 16
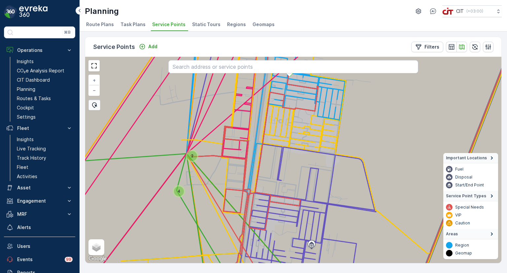
click at [189, 156] on div "2" at bounding box center [192, 156] width 10 height 10
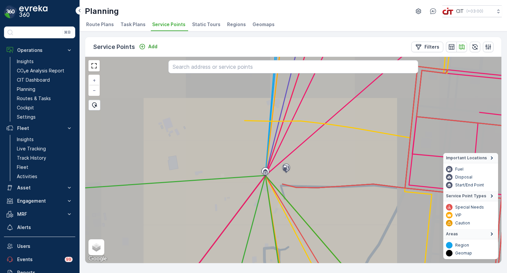
drag, startPoint x: 266, startPoint y: 211, endPoint x: 250, endPoint y: 140, distance: 72.7
click at [250, 141] on icon at bounding box center [294, 159] width 502 height 249
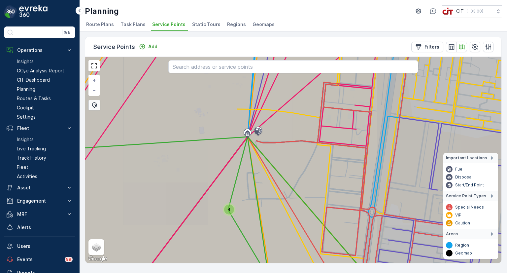
click at [227, 210] on div "4" at bounding box center [229, 209] width 10 height 10
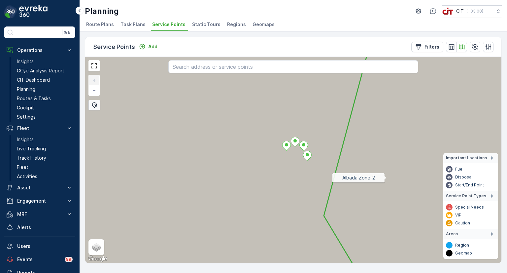
click at [387, 177] on icon at bounding box center [294, 159] width 502 height 249
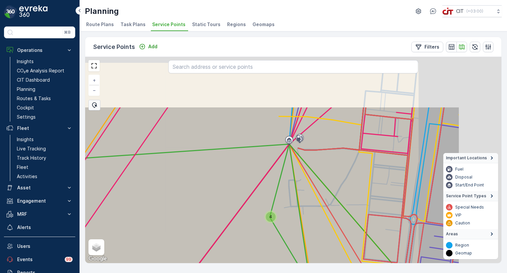
drag, startPoint x: 395, startPoint y: 115, endPoint x: 302, endPoint y: 188, distance: 117.8
click at [302, 188] on icon at bounding box center [374, 249] width 170 height 211
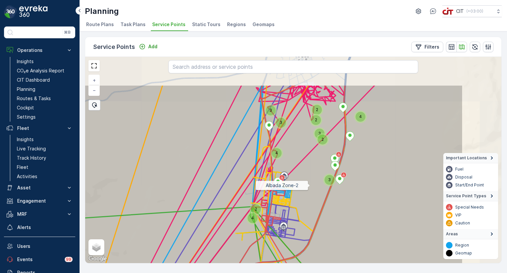
drag, startPoint x: 391, startPoint y: 135, endPoint x: 310, endPoint y: 185, distance: 94.8
click at [310, 185] on icon at bounding box center [213, 209] width 502 height 249
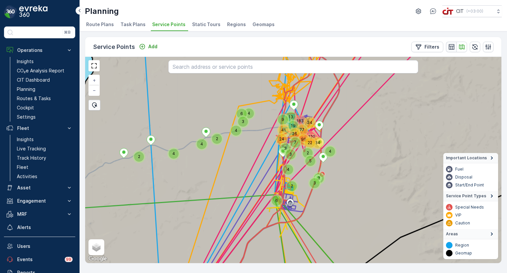
click at [450, 47] on icon "button" at bounding box center [452, 47] width 6 height 6
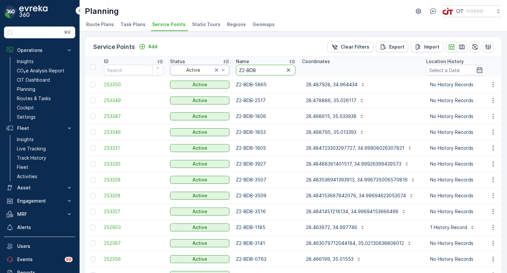
drag, startPoint x: 259, startPoint y: 69, endPoint x: 221, endPoint y: 69, distance: 38.0
paste input "MGN"
type input "Z2-MGN"
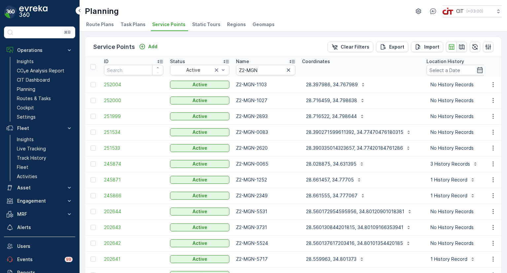
click at [462, 46] on icon "button" at bounding box center [462, 47] width 7 height 7
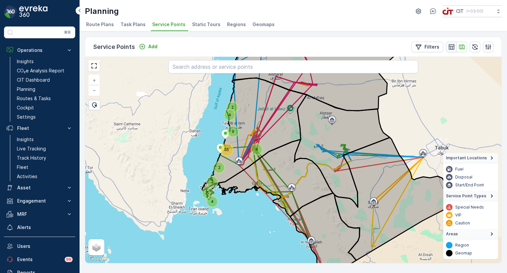
click at [453, 49] on icon "button" at bounding box center [452, 47] width 6 height 6
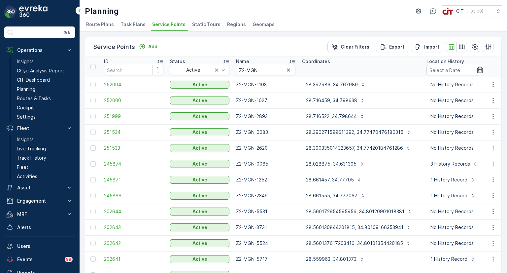
drag, startPoint x: 373, startPoint y: 128, endPoint x: 335, endPoint y: 124, distance: 38.1
click at [338, 125] on td "28.390271599611392, 34.77470476180315" at bounding box center [361, 132] width 124 height 16
drag, startPoint x: 263, startPoint y: 69, endPoint x: 197, endPoint y: 66, distance: 66.1
paste input "BDC"
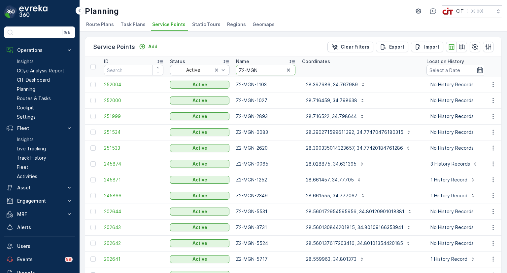
type input "Z2-BDC"
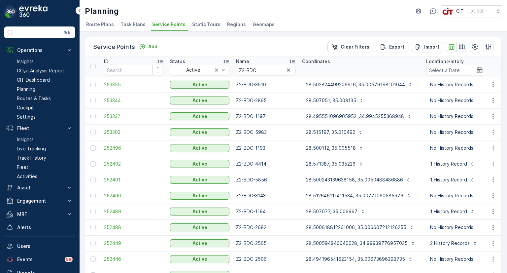
click at [461, 45] on icon "button" at bounding box center [462, 47] width 7 height 7
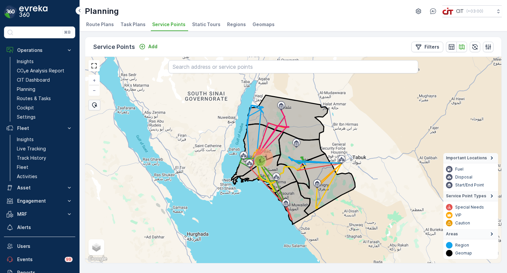
click at [264, 159] on div "5" at bounding box center [260, 161] width 10 height 10
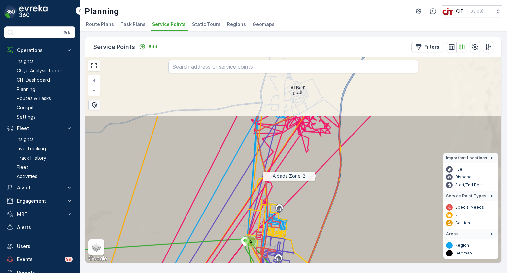
drag, startPoint x: 352, startPoint y: 116, endPoint x: 317, endPoint y: 162, distance: 58.0
click at [317, 162] on icon at bounding box center [260, 239] width 502 height 249
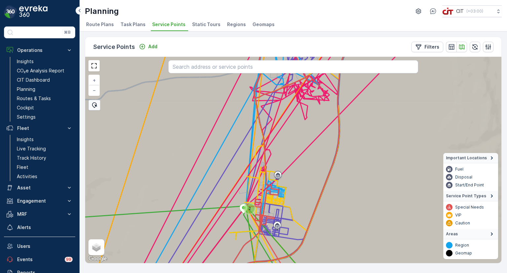
click at [250, 208] on div "2" at bounding box center [250, 208] width 10 height 10
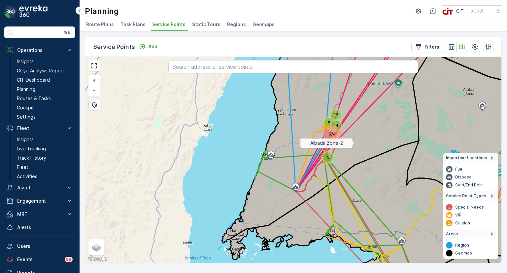
drag, startPoint x: 357, startPoint y: 139, endPoint x: 329, endPoint y: 182, distance: 51.1
click at [329, 182] on icon at bounding box center [326, 140] width 209 height 206
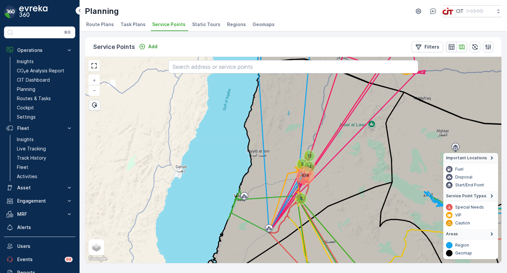
click at [450, 47] on icon "button" at bounding box center [451, 47] width 7 height 7
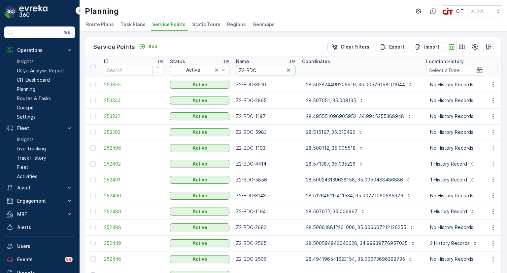
drag, startPoint x: 251, startPoint y: 69, endPoint x: 222, endPoint y: 69, distance: 29.1
paste input "3-SHF"
type input "Z3-SHF"
click at [460, 46] on icon "button" at bounding box center [462, 47] width 7 height 7
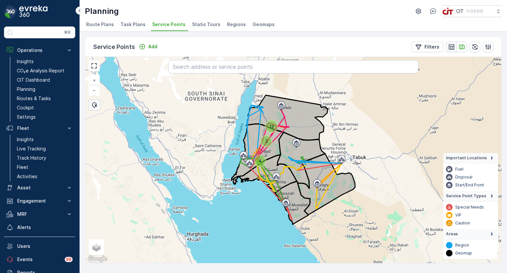
click at [450, 48] on icon "button" at bounding box center [451, 47] width 7 height 7
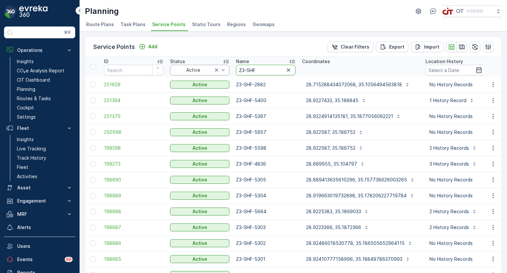
drag, startPoint x: 261, startPoint y: 69, endPoint x: 229, endPoint y: 68, distance: 31.4
paste input "MY"
type input "Z3-SMY"
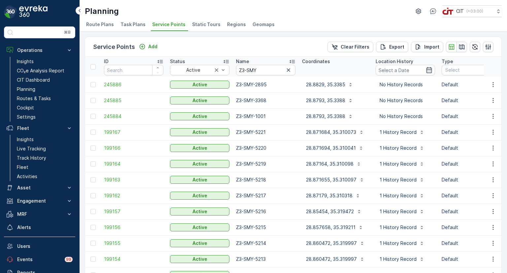
click at [463, 49] on icon "button" at bounding box center [462, 46] width 6 height 5
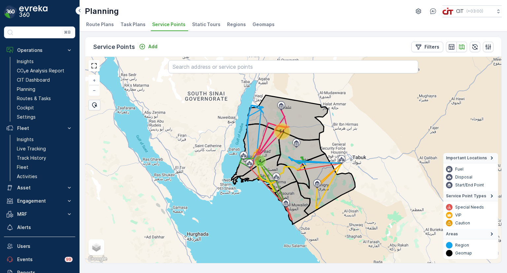
click at [282, 131] on div "54" at bounding box center [282, 131] width 14 height 14
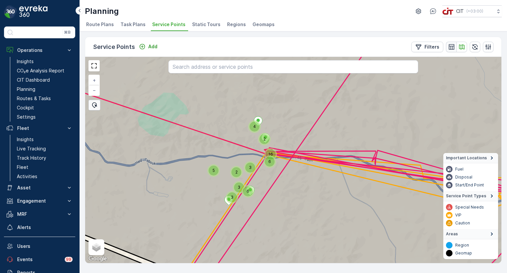
click at [448, 46] on icon "button" at bounding box center [451, 47] width 7 height 7
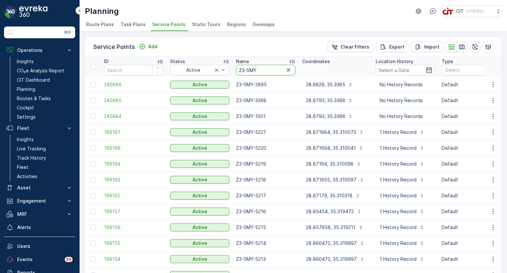
drag, startPoint x: 258, startPoint y: 70, endPoint x: 233, endPoint y: 69, distance: 24.1
click at [233, 69] on th "Name Z3-SMY" at bounding box center [266, 67] width 66 height 20
paste input "JBL"
type input "Z3-JBL"
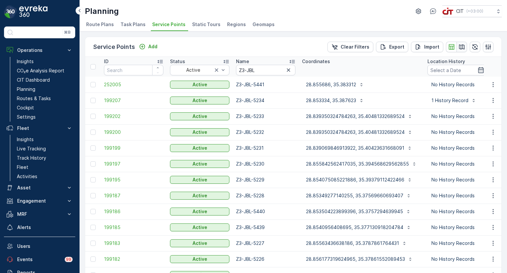
click at [459, 48] on icon "button" at bounding box center [462, 46] width 6 height 5
